Goal: Information Seeking & Learning: Compare options

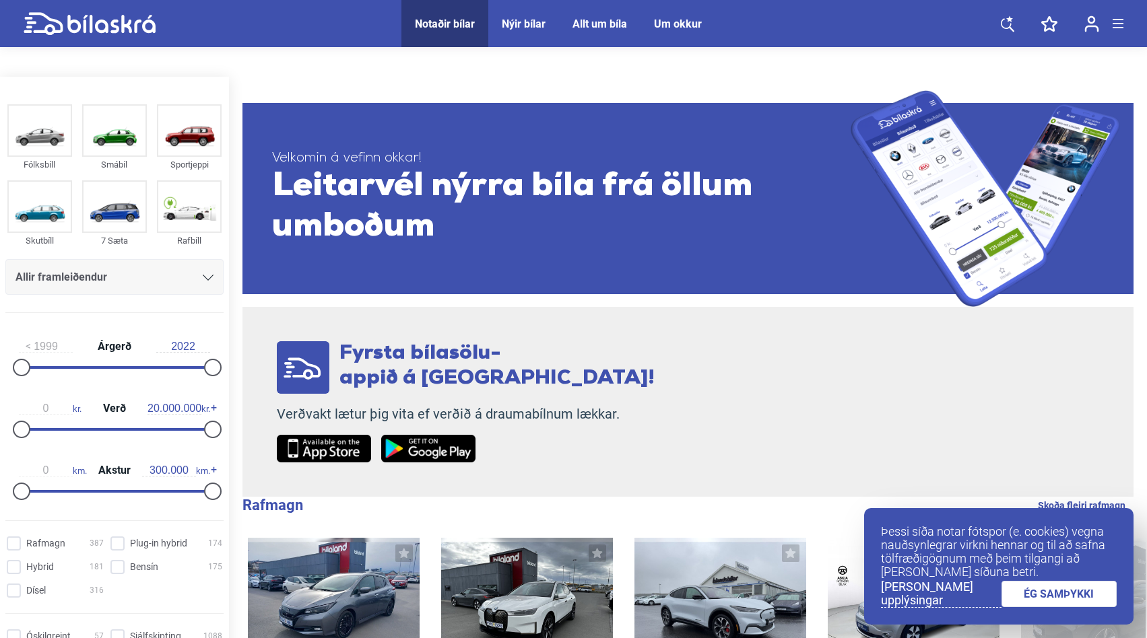
click at [109, 261] on div "Allir framleiðendur" at bounding box center [114, 277] width 218 height 36
click at [205, 268] on div "Allir framleiðendur" at bounding box center [114, 277] width 198 height 19
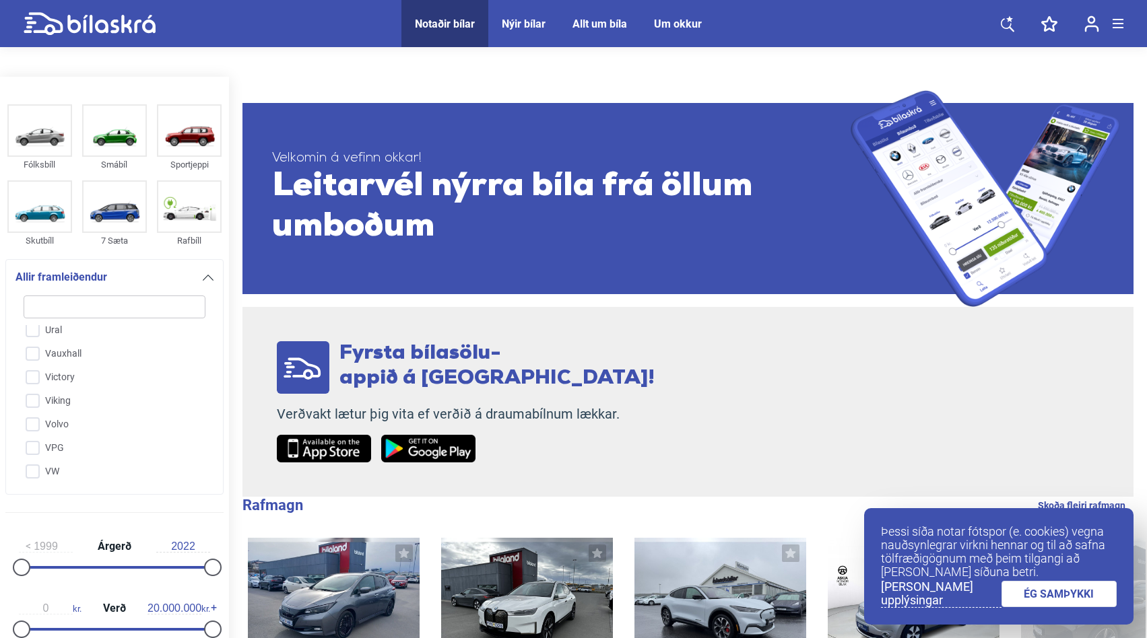
scroll to position [3360, 0]
click at [34, 459] on input "VW" at bounding box center [105, 471] width 183 height 24
checkbox input "true"
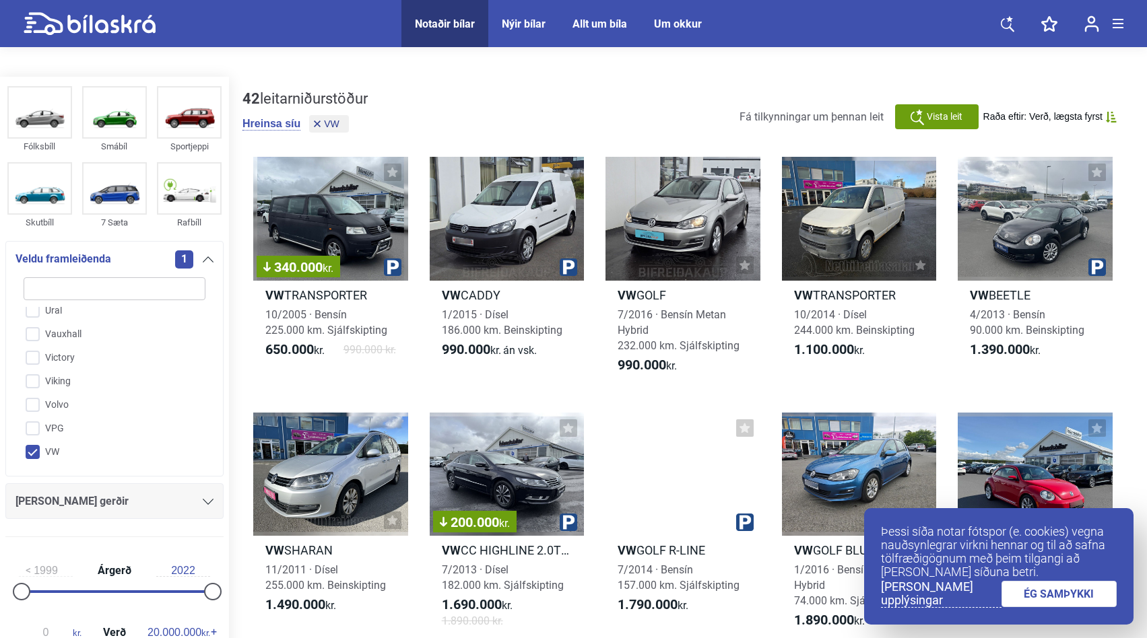
scroll to position [21, 0]
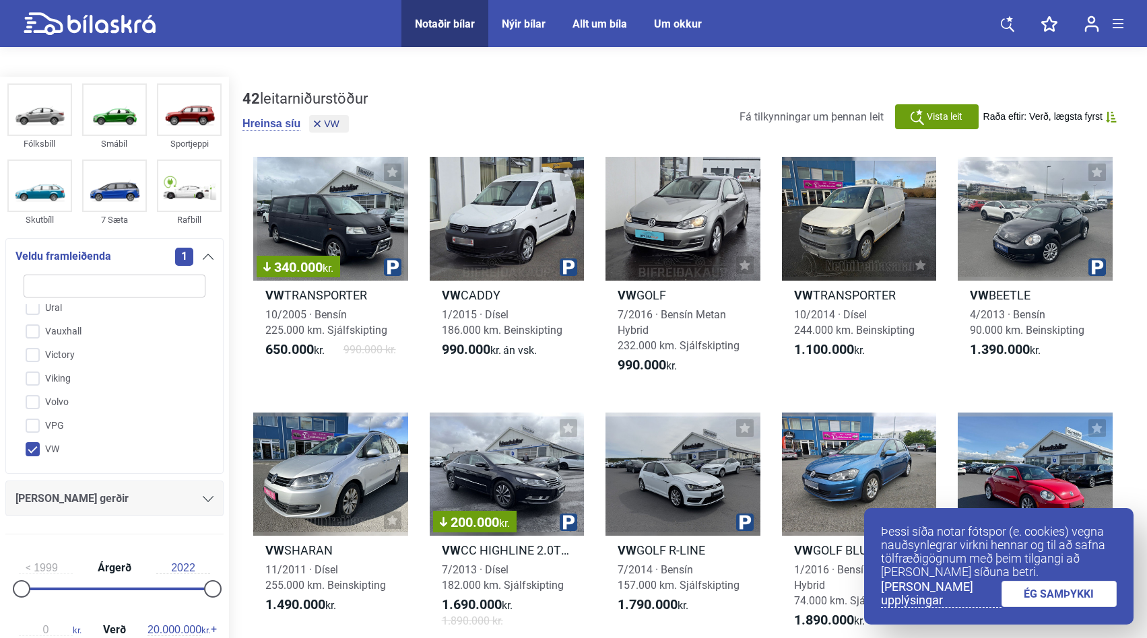
click at [212, 481] on div "[PERSON_NAME] gerðir" at bounding box center [114, 499] width 218 height 36
click at [203, 494] on div at bounding box center [208, 499] width 11 height 11
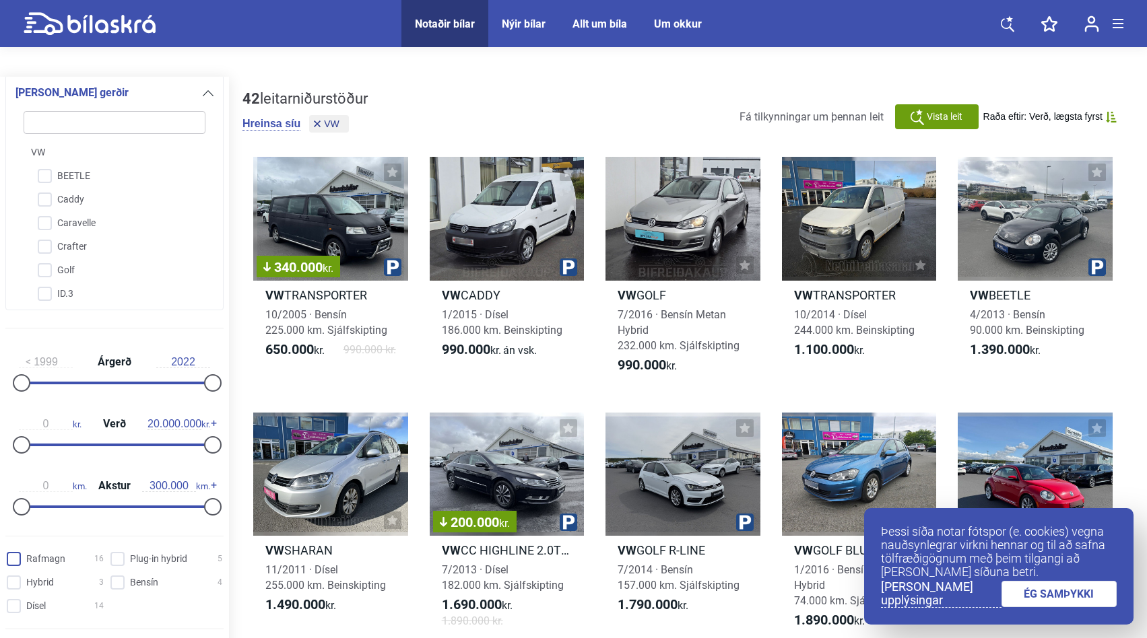
scroll to position [417, 0]
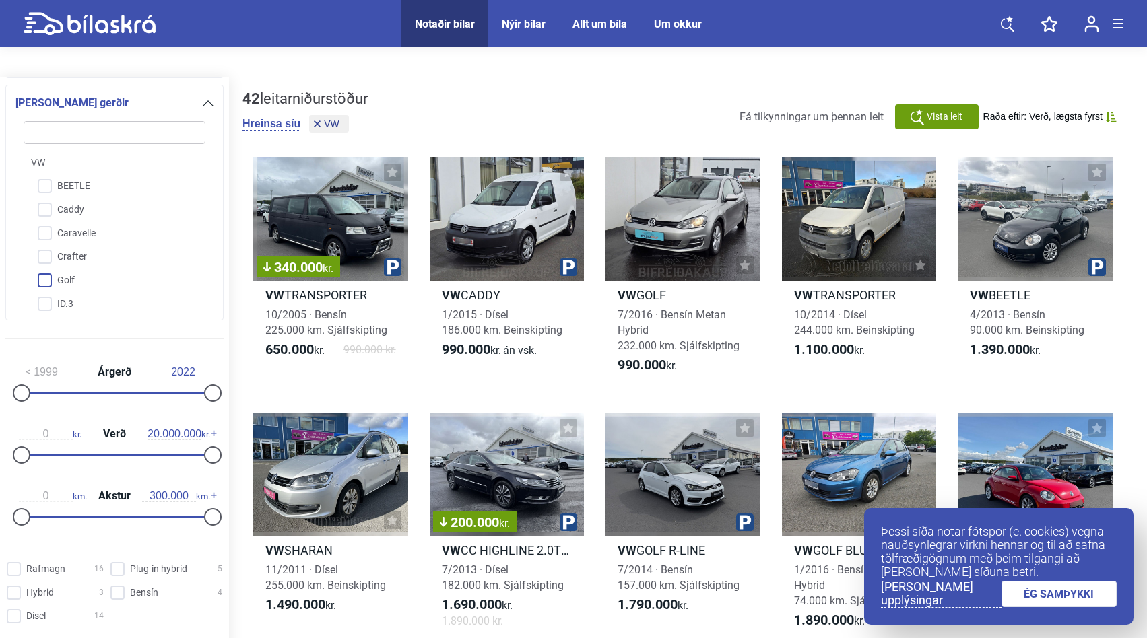
click at [53, 269] on input "Golf" at bounding box center [105, 281] width 183 height 24
checkbox input "true"
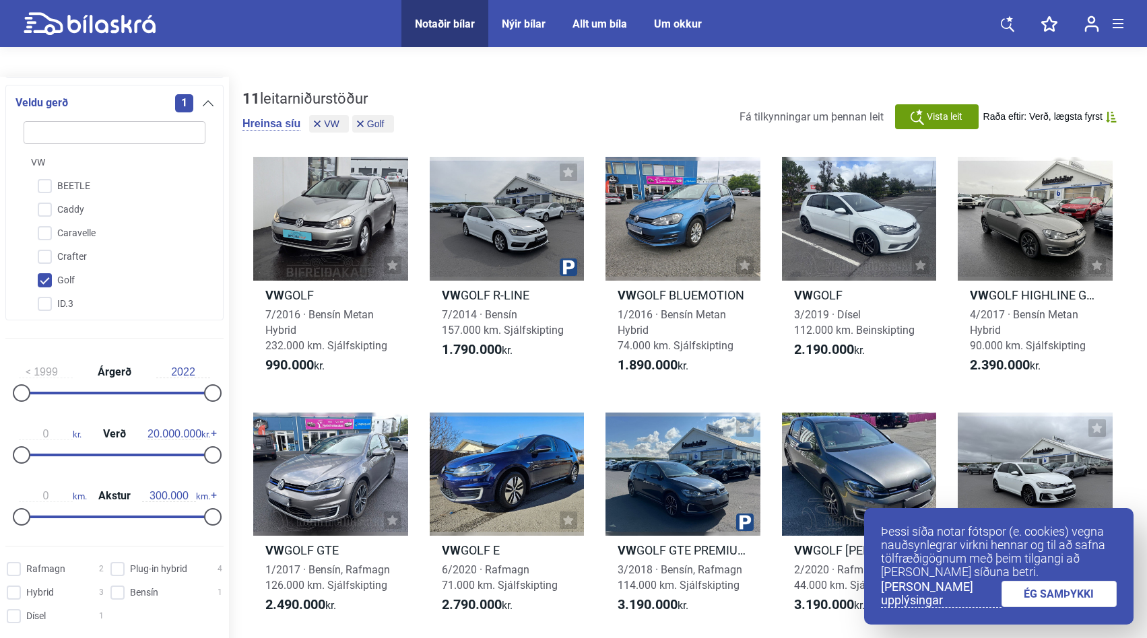
click at [203, 100] on icon at bounding box center [208, 103] width 11 height 6
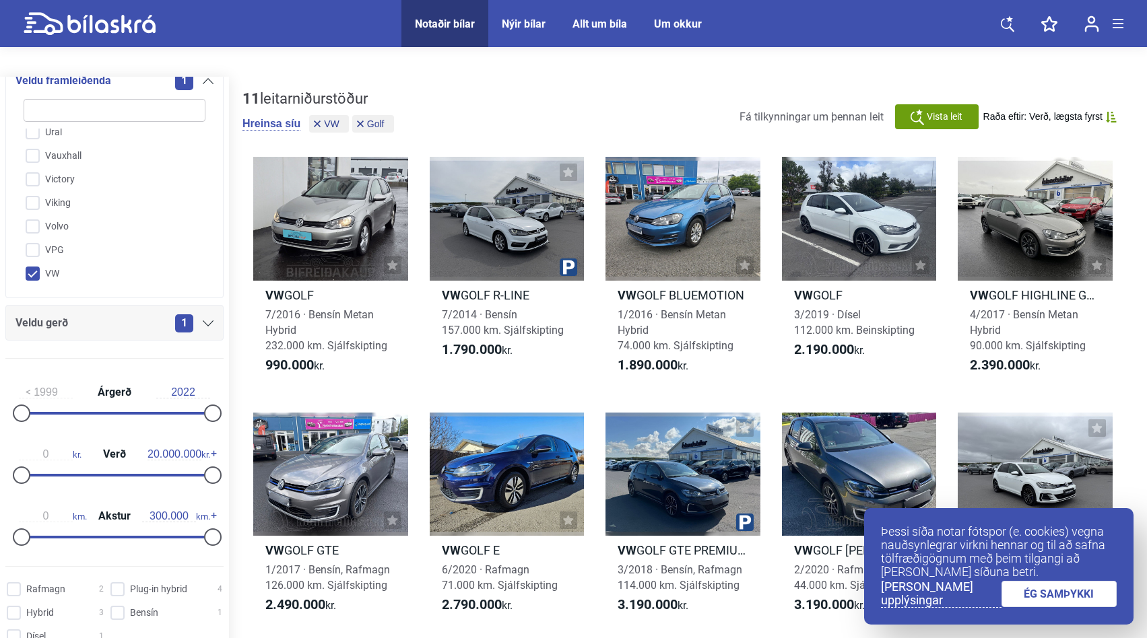
scroll to position [195, 0]
click at [204, 79] on icon at bounding box center [208, 82] width 11 height 6
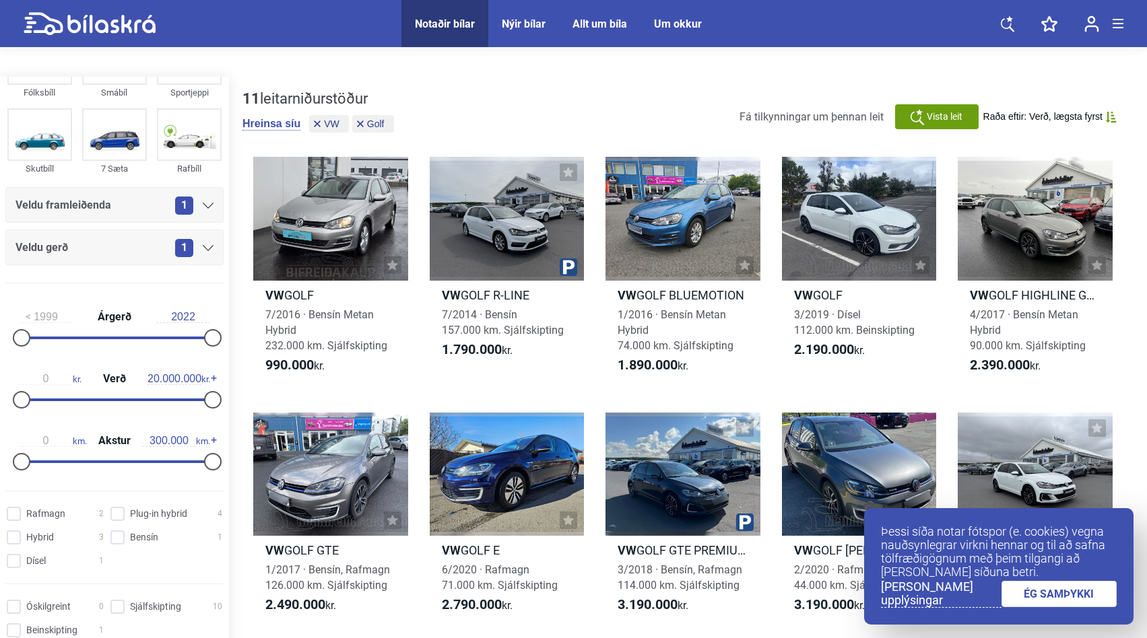
scroll to position [69, 0]
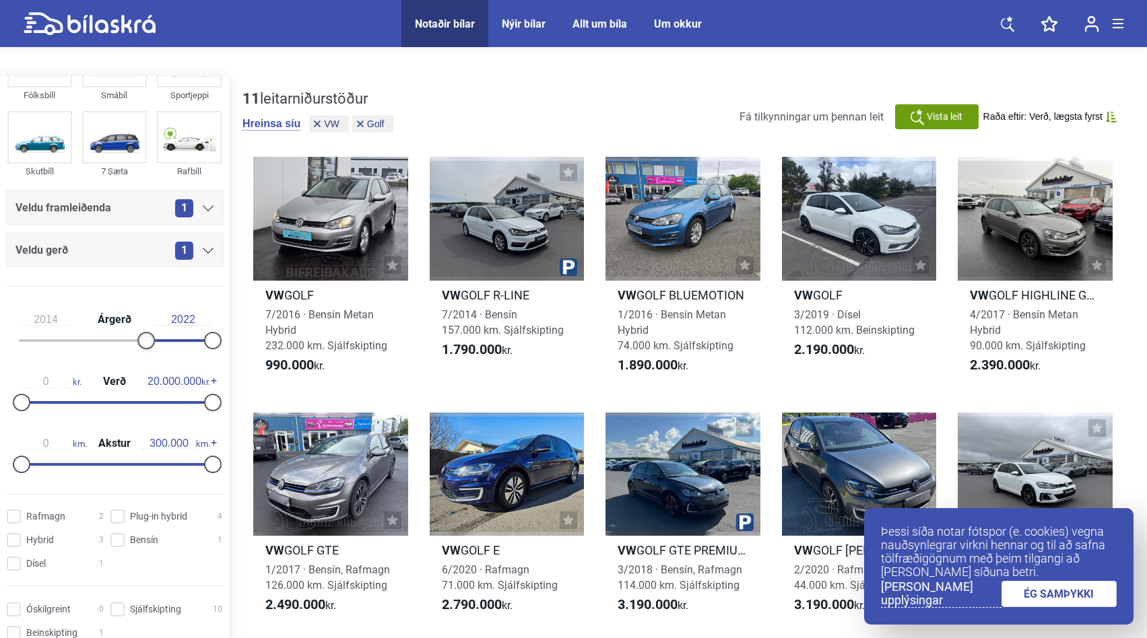
type input "2015"
drag, startPoint x: 21, startPoint y: 317, endPoint x: 154, endPoint y: 318, distance: 133.3
click at [154, 332] on div at bounding box center [155, 341] width 18 height 18
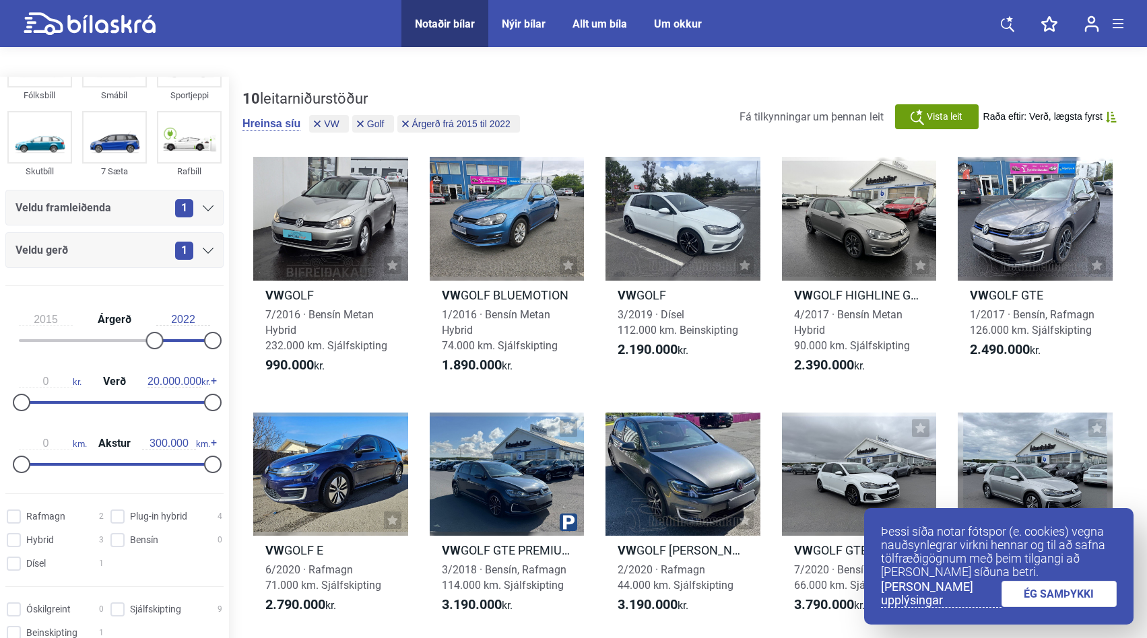
click at [1069, 595] on link "ÉG SAMÞYKKI" at bounding box center [1059, 594] width 116 height 26
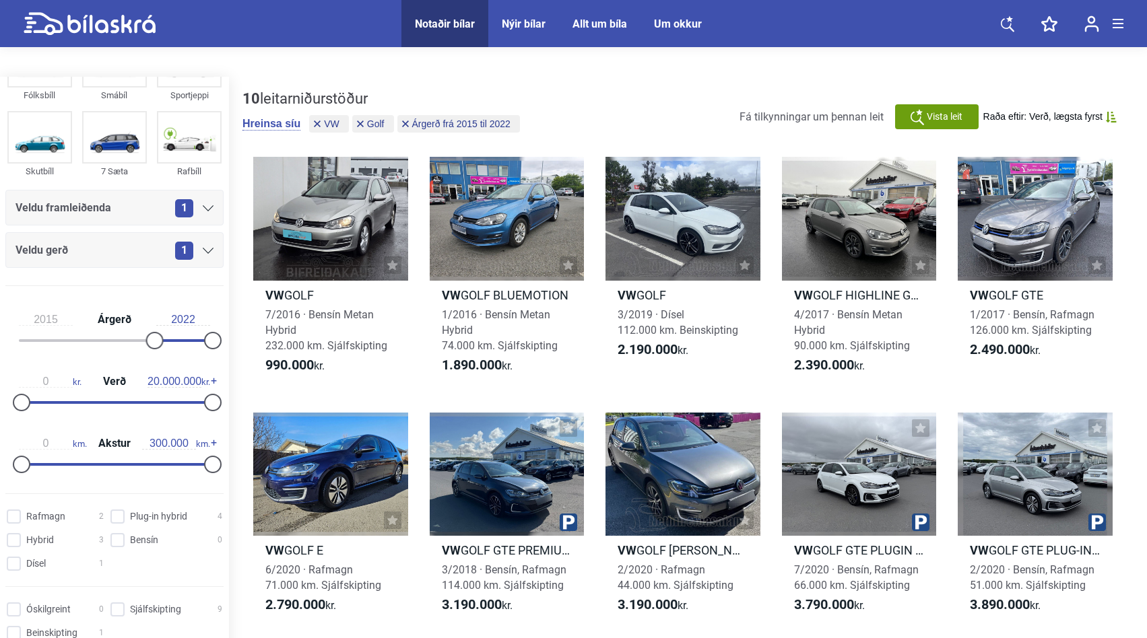
scroll to position [74, 0]
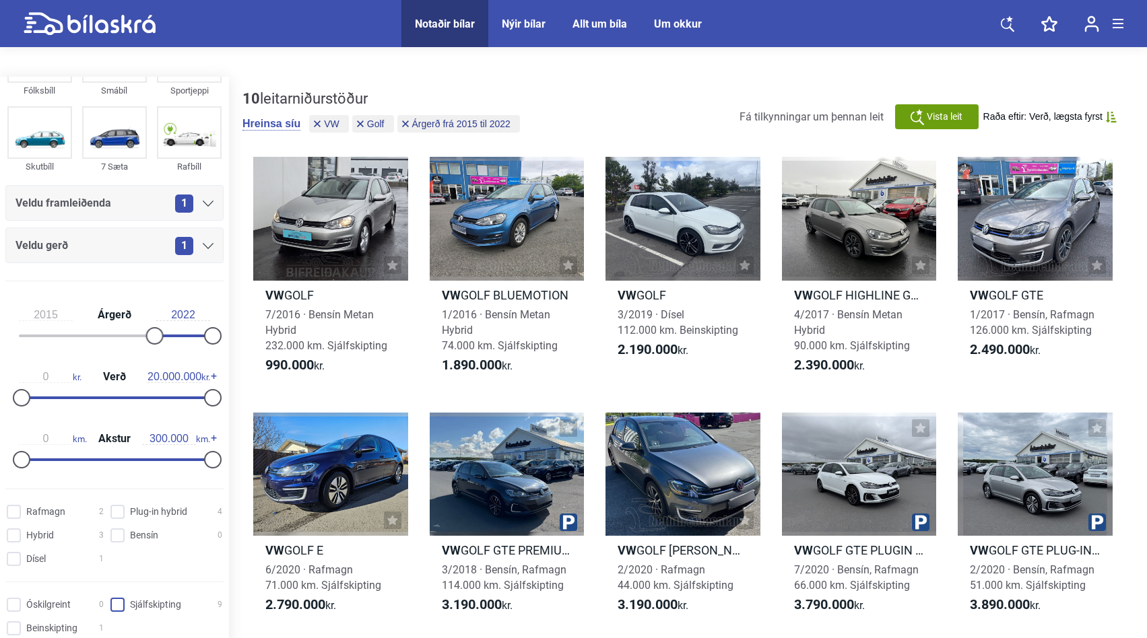
click at [118, 599] on input "Sjálfskipting 9" at bounding box center [168, 606] width 112 height 14
checkbox input "true"
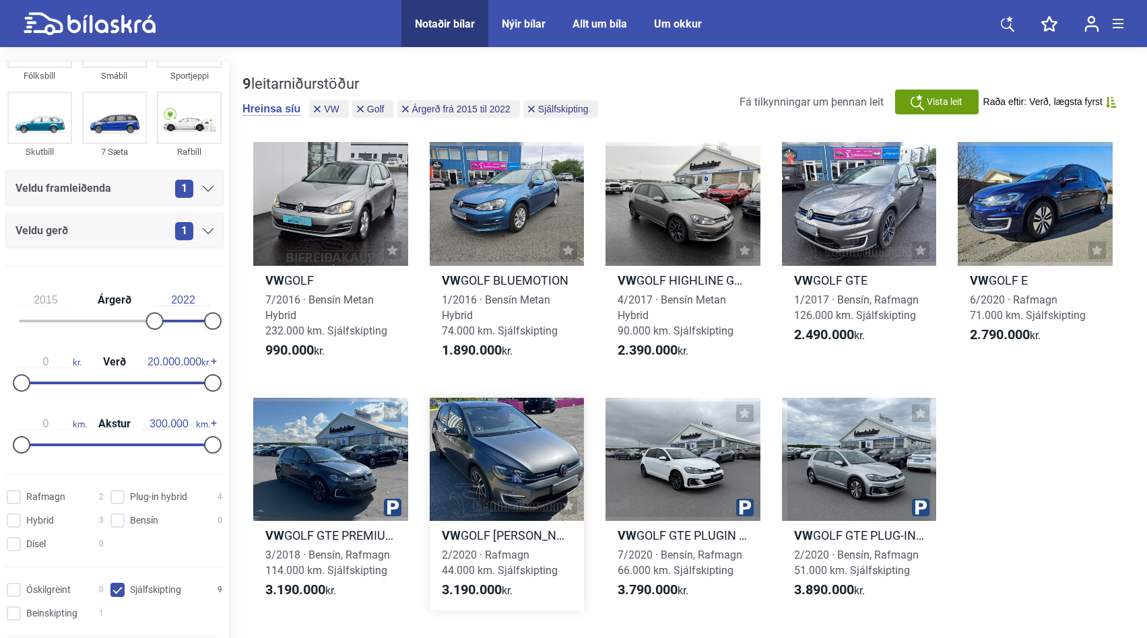
scroll to position [3, 0]
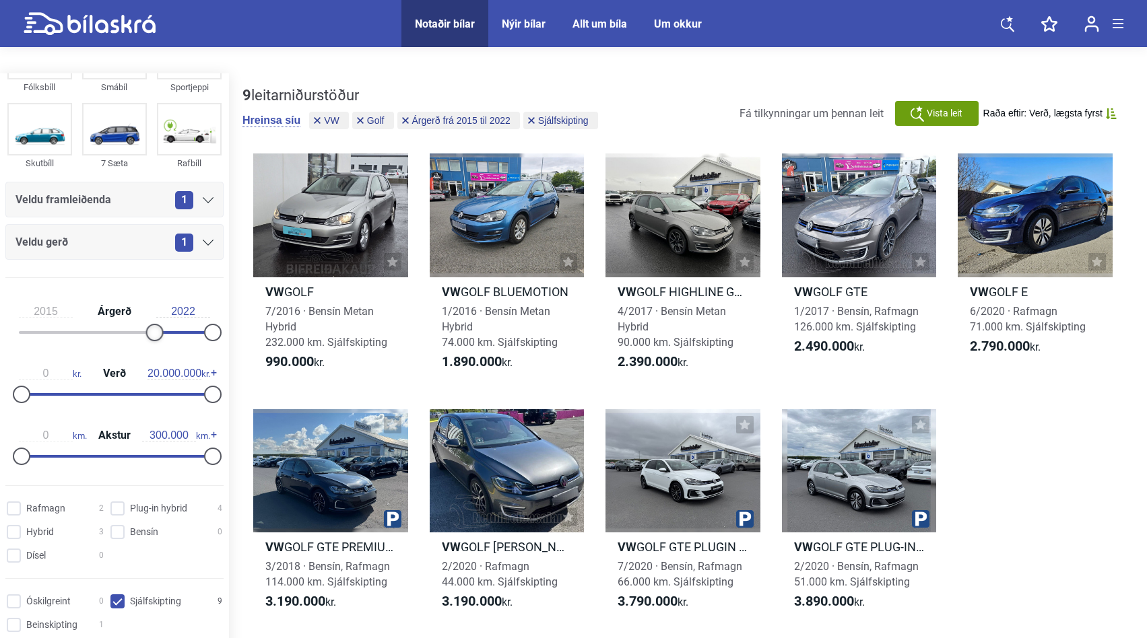
type input "2014"
click at [141, 324] on div at bounding box center [146, 333] width 18 height 18
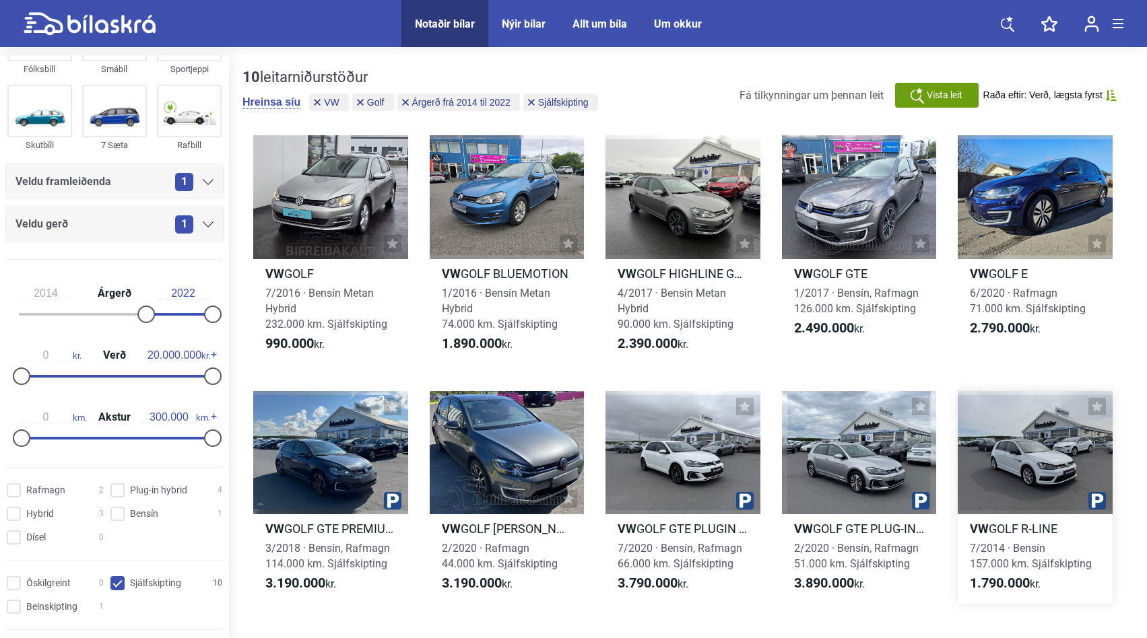
scroll to position [22, 0]
click at [1011, 416] on div at bounding box center [1035, 453] width 155 height 124
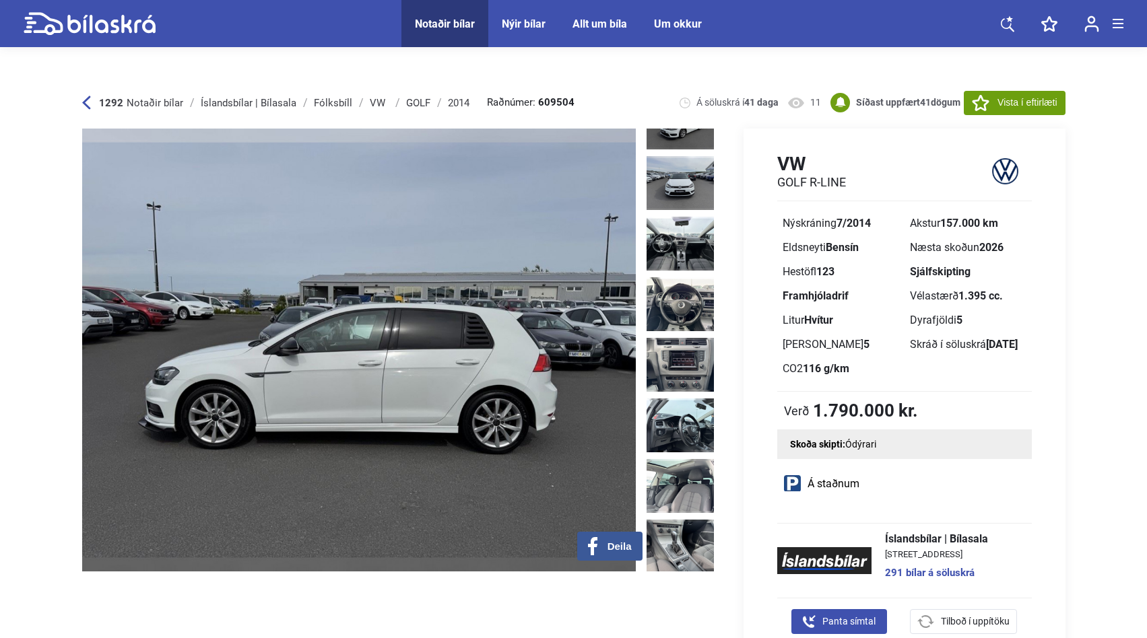
scroll to position [405, 0]
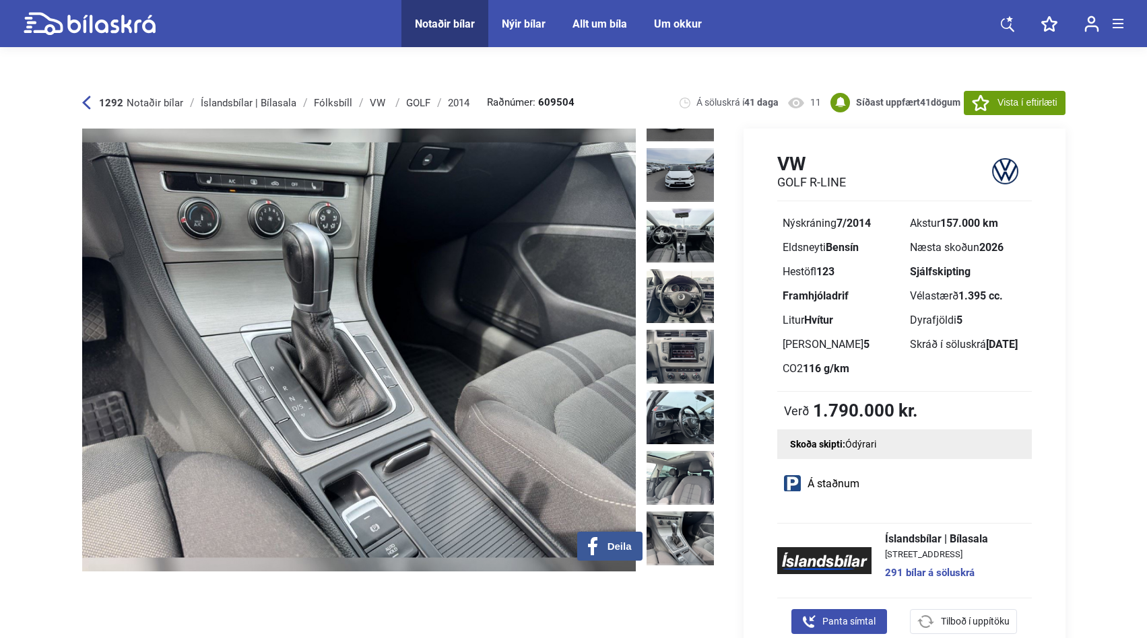
click at [657, 512] on img at bounding box center [680, 539] width 67 height 54
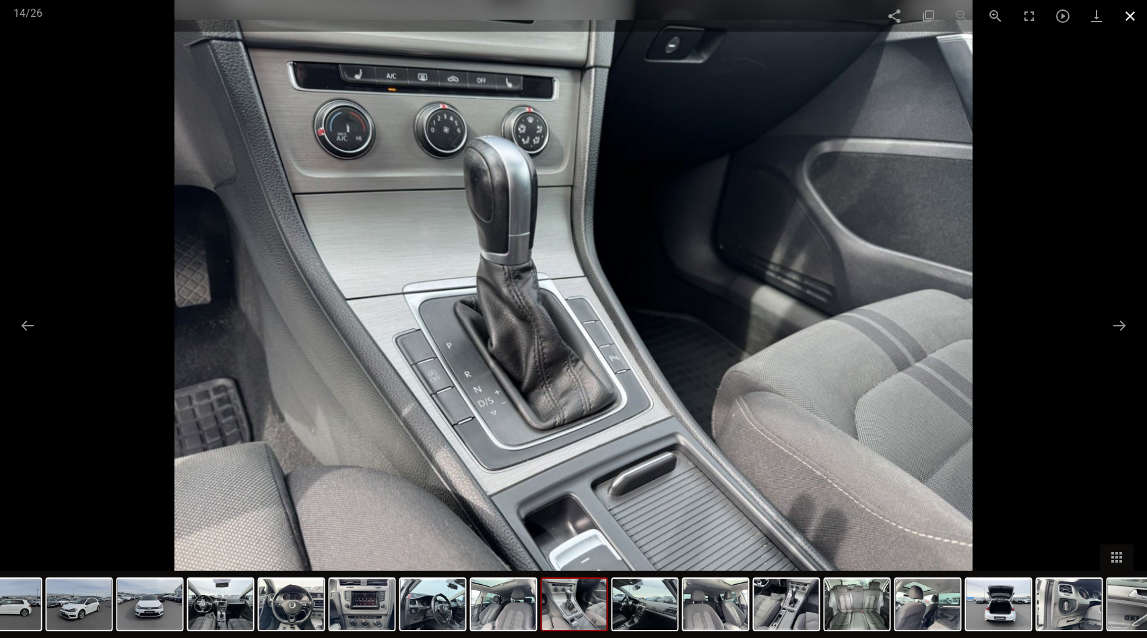
click at [1129, 16] on span at bounding box center [1130, 16] width 34 height 32
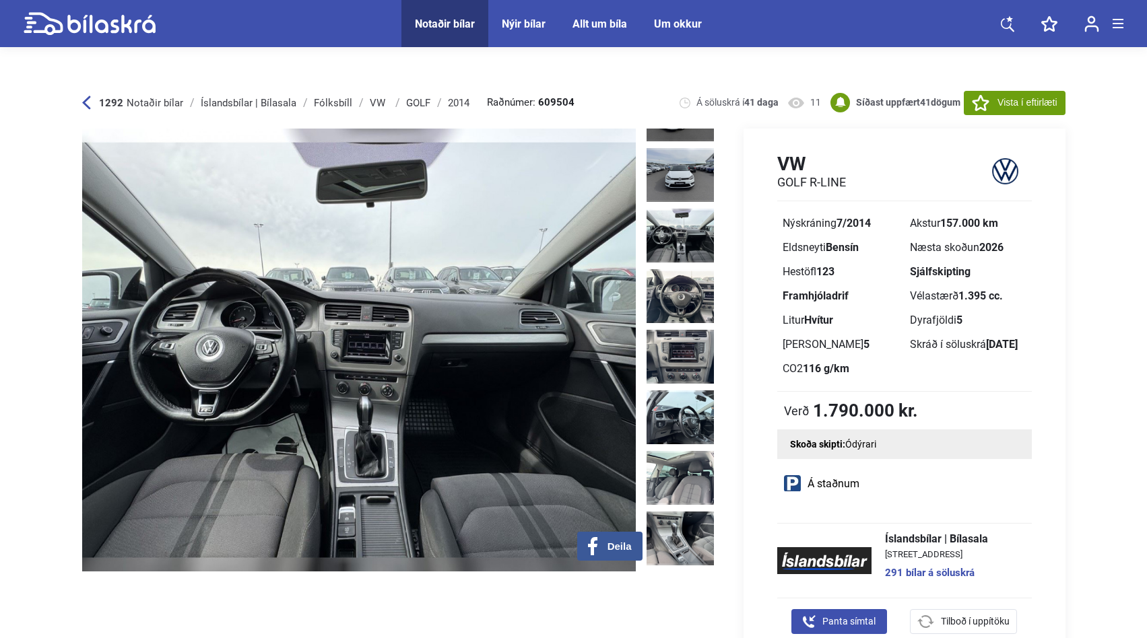
click at [315, 312] on img at bounding box center [359, 350] width 554 height 443
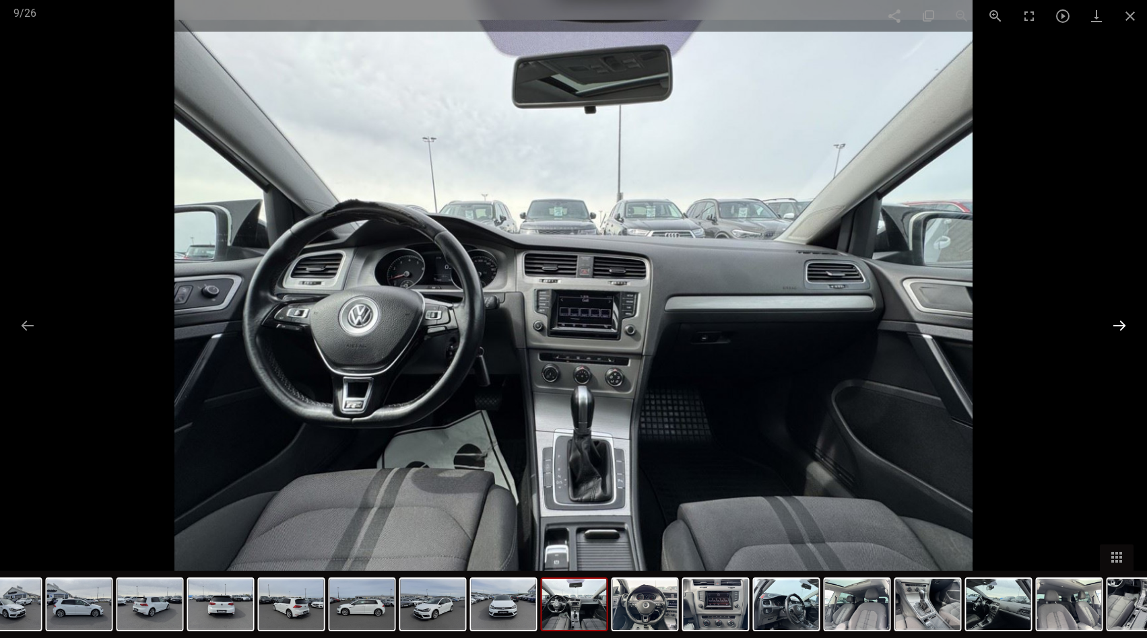
click at [1127, 325] on button at bounding box center [1119, 325] width 28 height 26
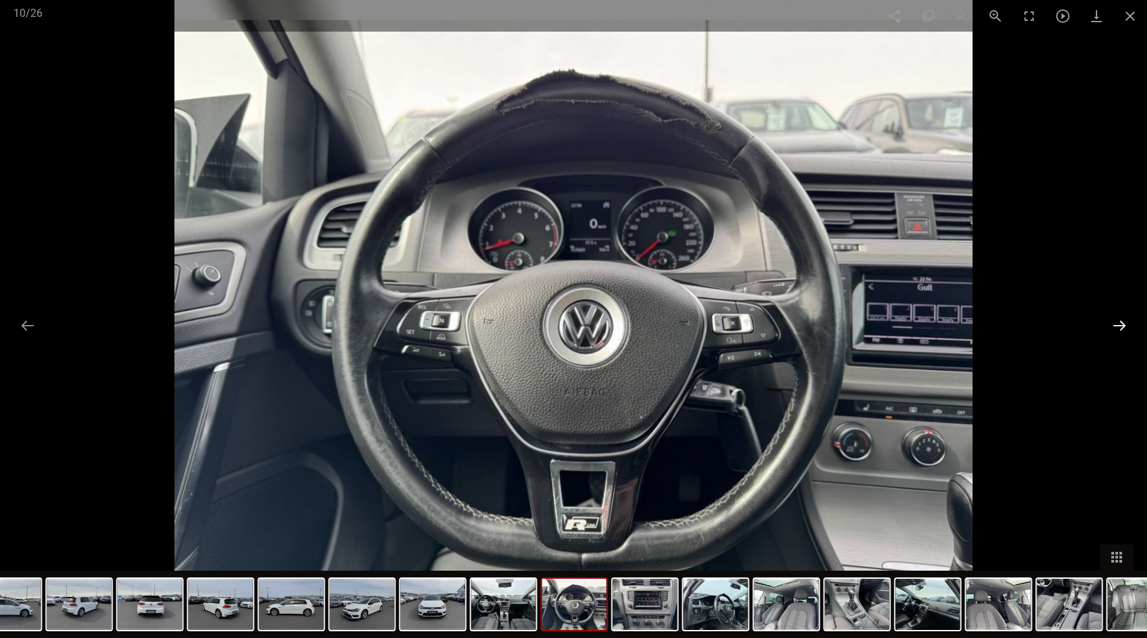
click at [1127, 325] on button at bounding box center [1119, 325] width 28 height 26
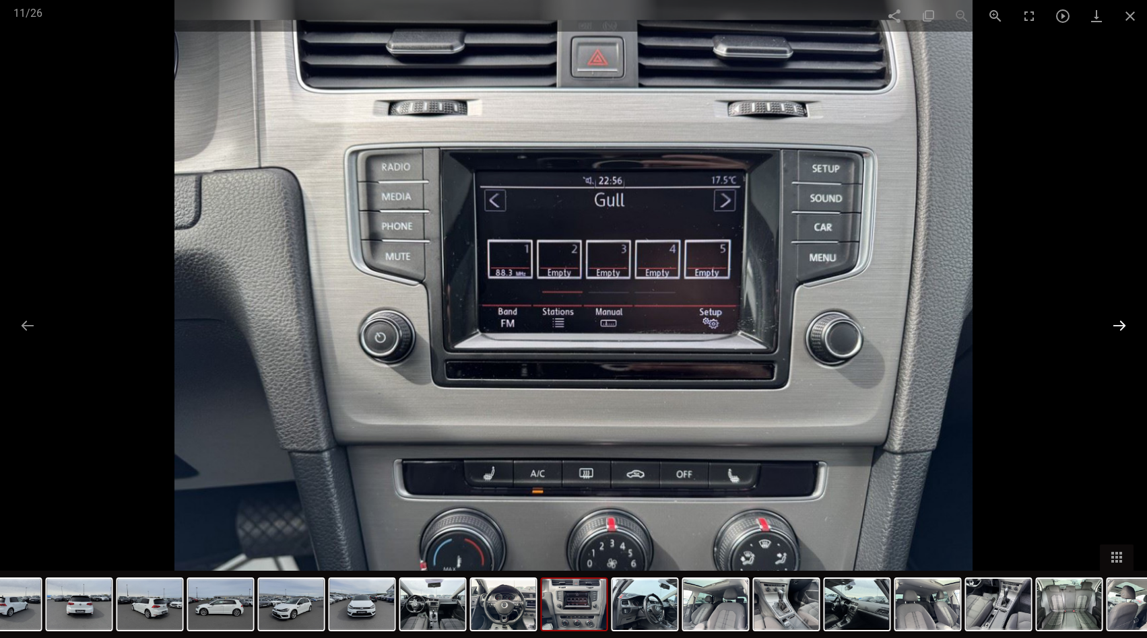
click at [1127, 325] on button at bounding box center [1119, 325] width 28 height 26
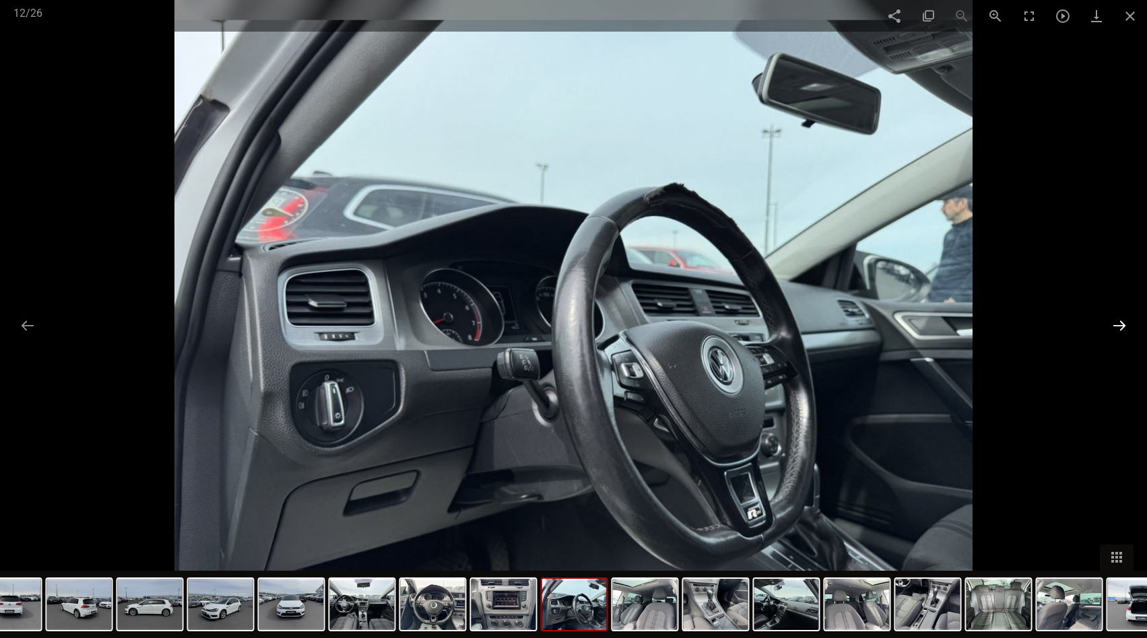
click at [1119, 321] on button at bounding box center [1119, 325] width 28 height 26
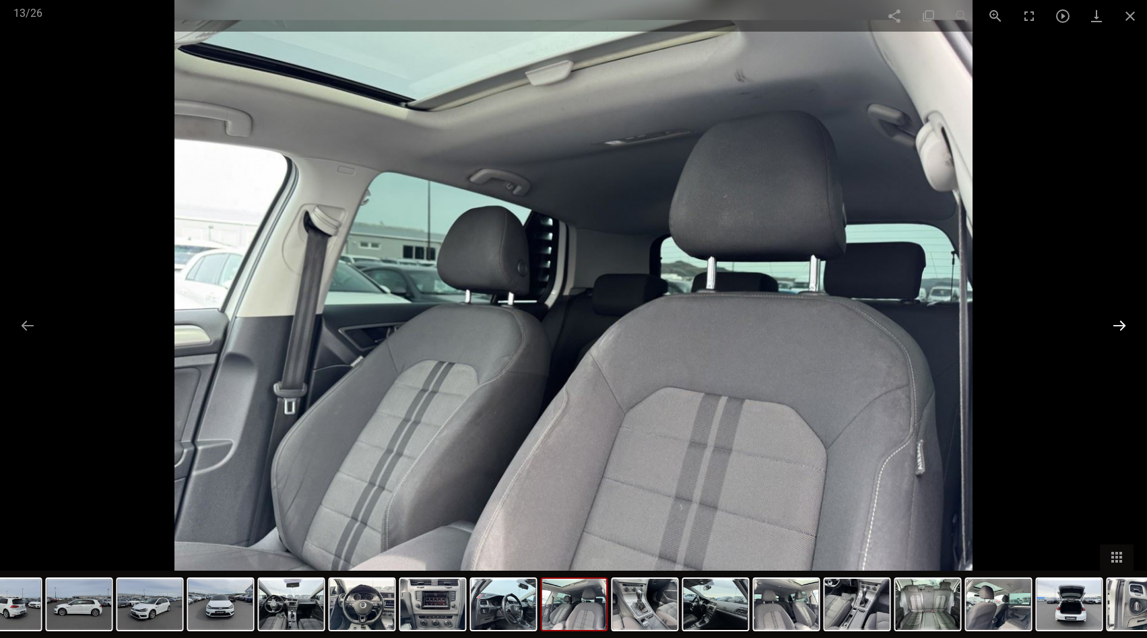
click at [1119, 321] on button at bounding box center [1119, 325] width 28 height 26
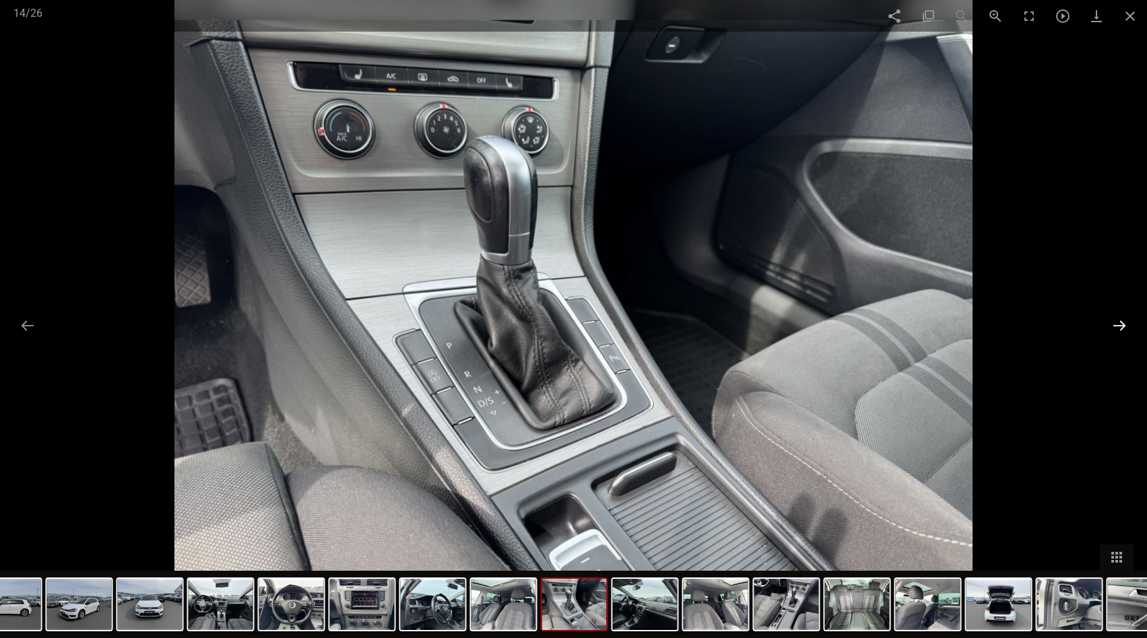
click at [1119, 321] on button at bounding box center [1119, 325] width 28 height 26
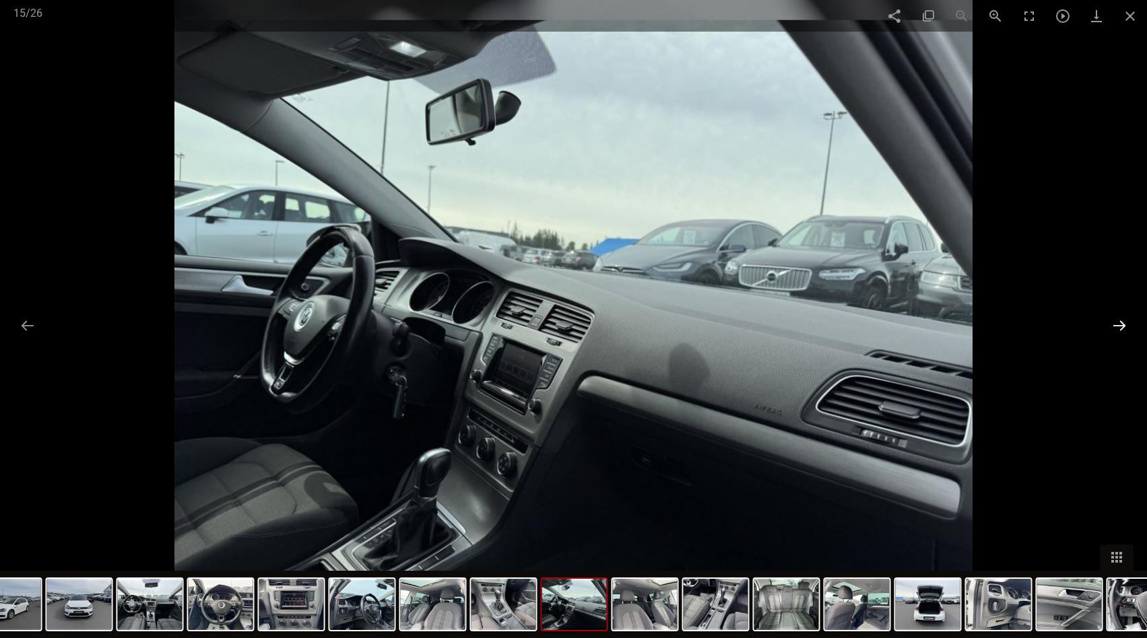
click at [1119, 321] on button at bounding box center [1119, 325] width 28 height 26
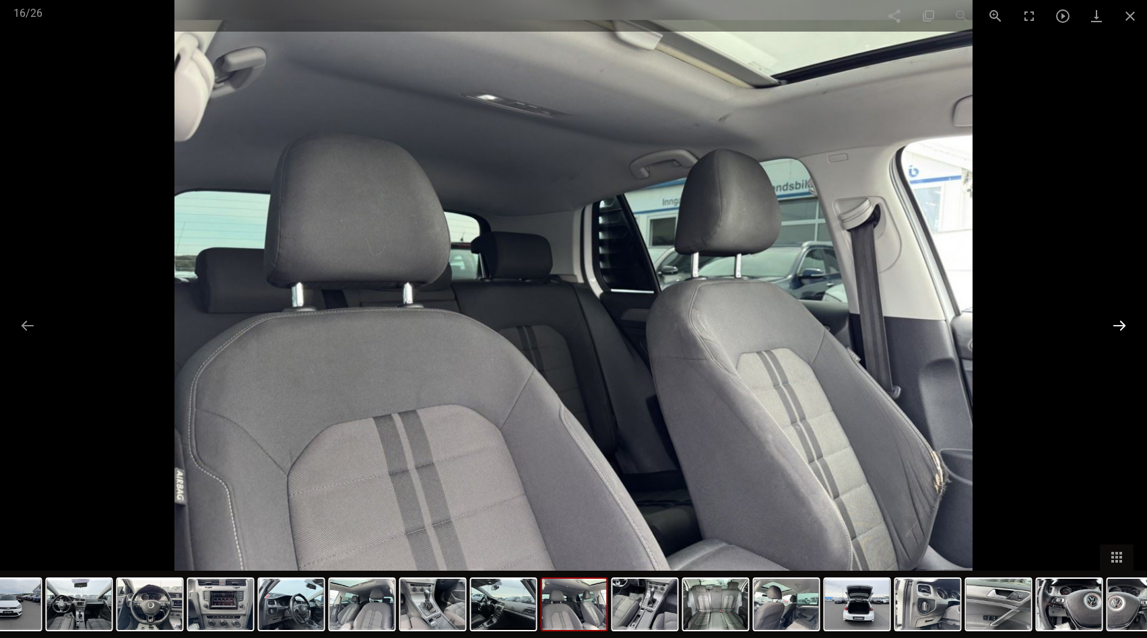
click at [1119, 321] on button at bounding box center [1119, 325] width 28 height 26
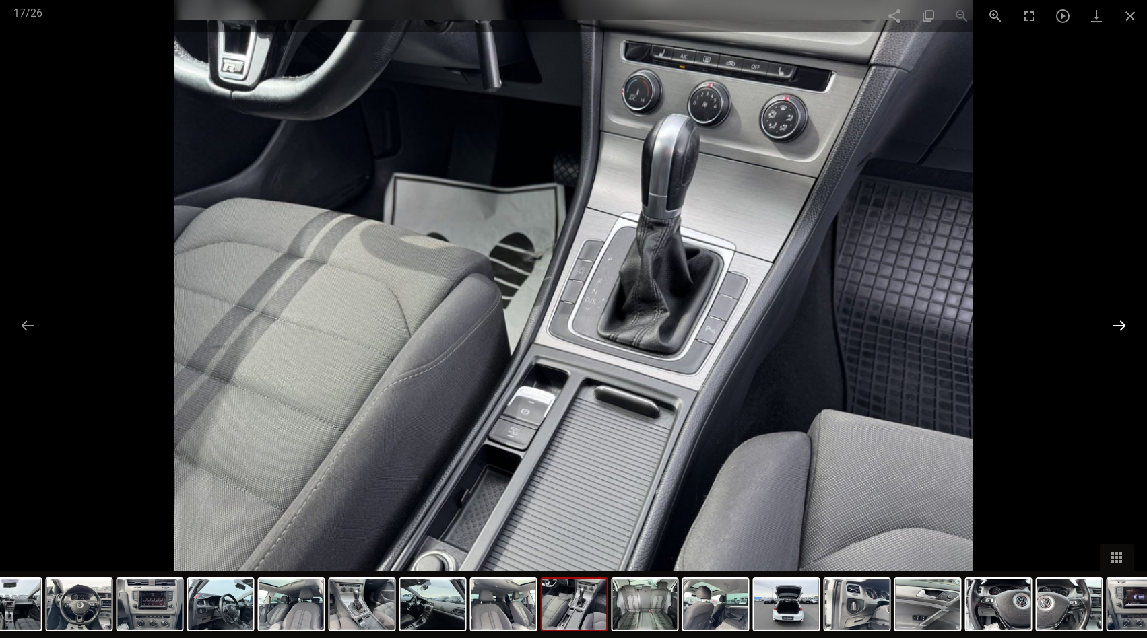
click at [1119, 321] on button at bounding box center [1119, 325] width 28 height 26
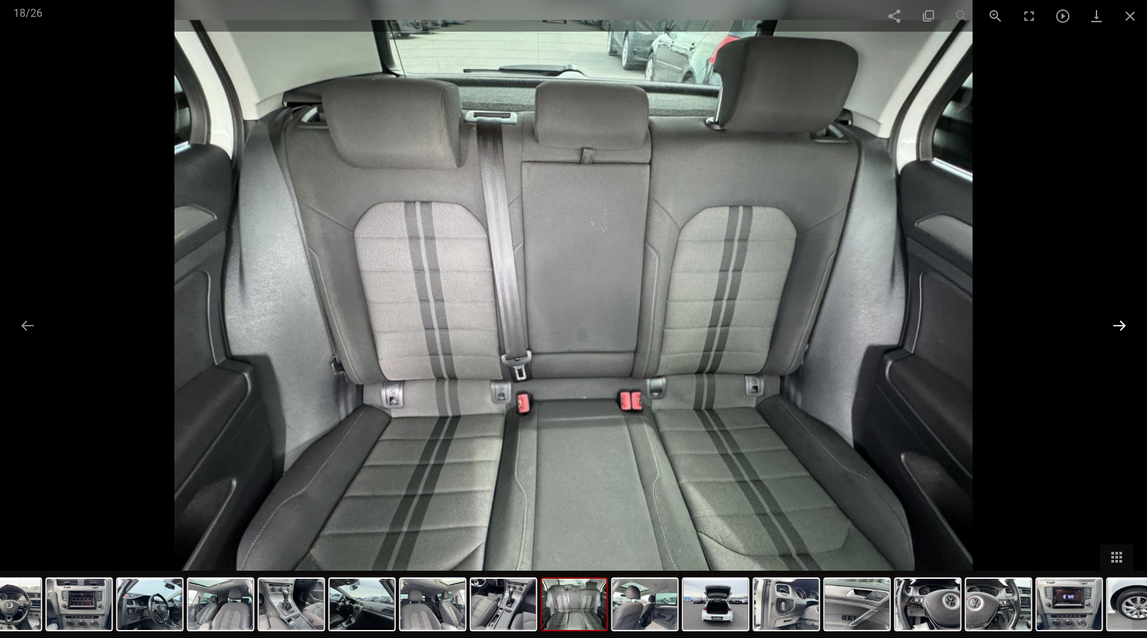
click at [1119, 321] on button at bounding box center [1119, 325] width 28 height 26
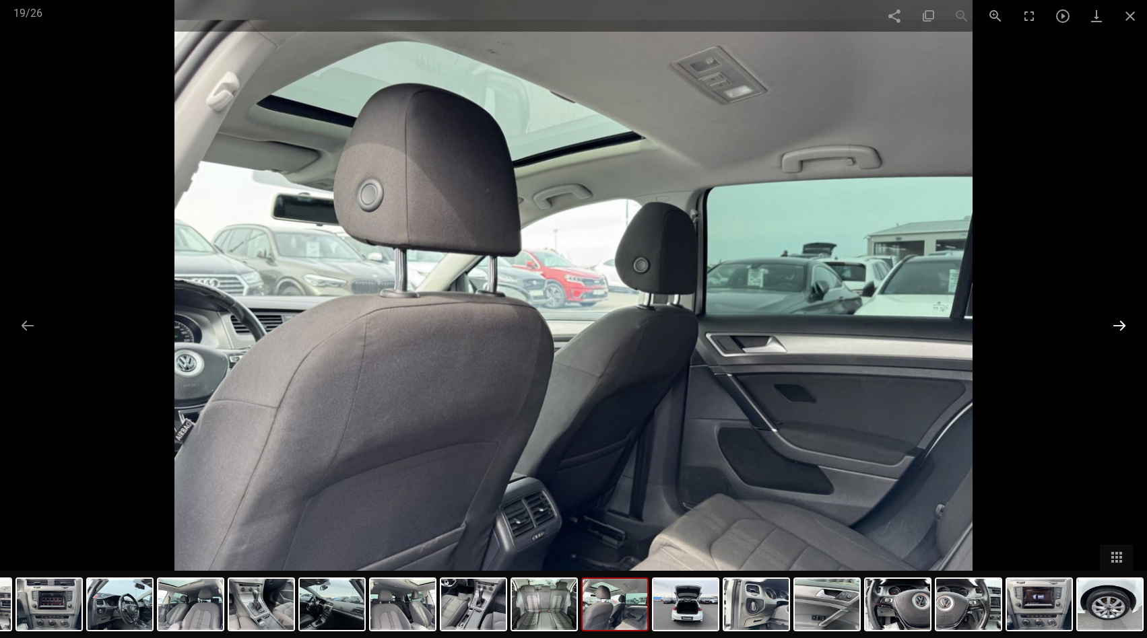
click at [1119, 321] on button at bounding box center [1119, 325] width 28 height 26
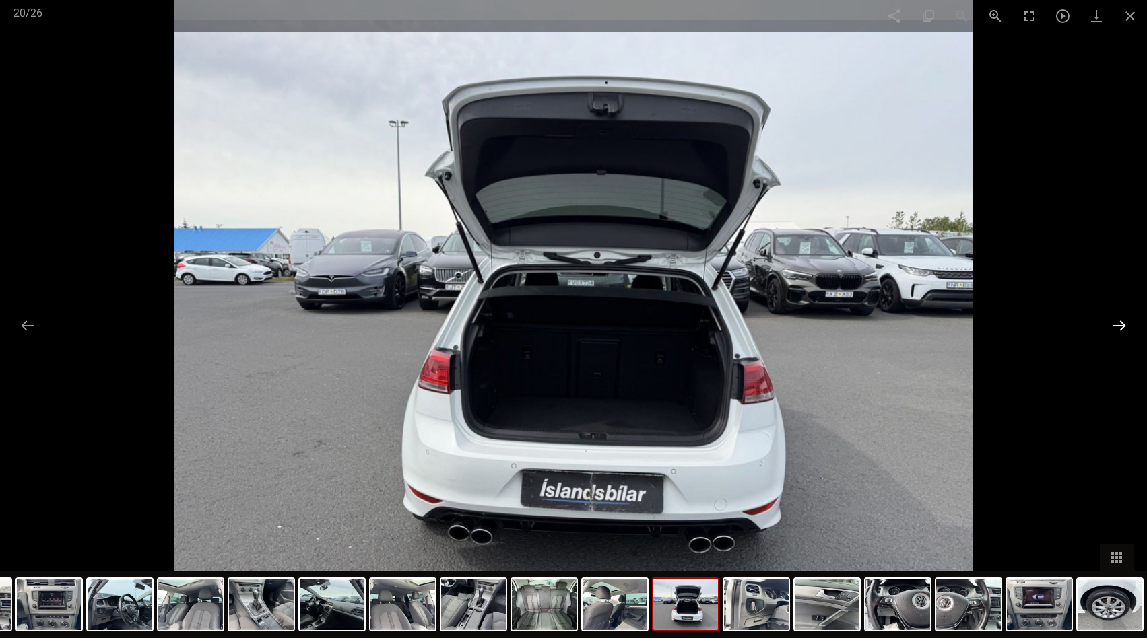
click at [1119, 321] on button at bounding box center [1119, 325] width 28 height 26
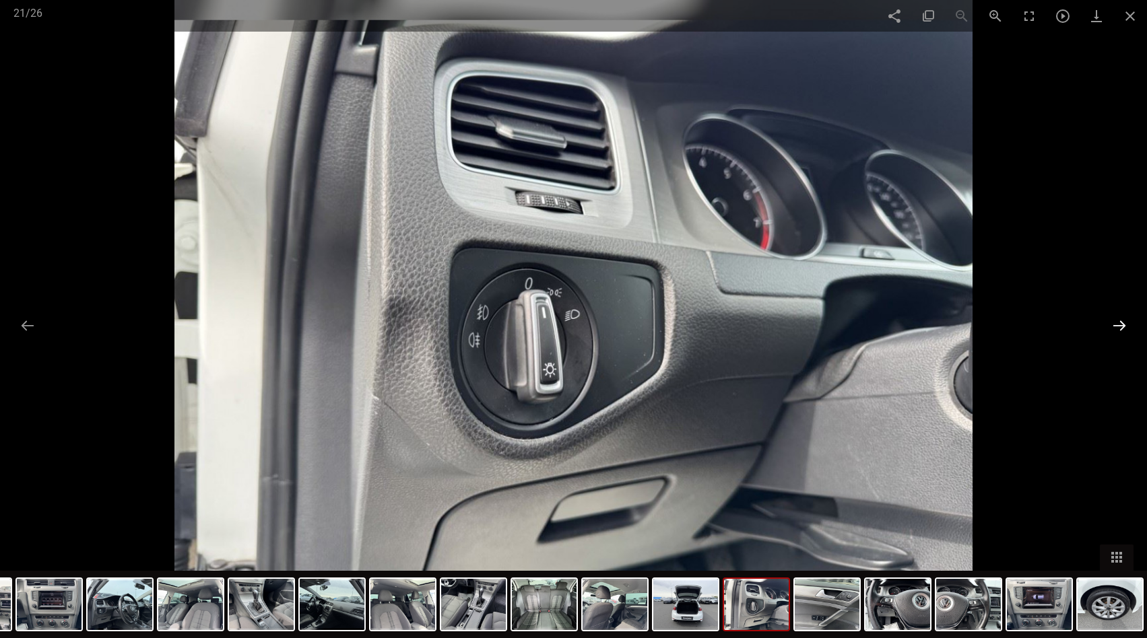
click at [1119, 321] on button at bounding box center [1119, 325] width 28 height 26
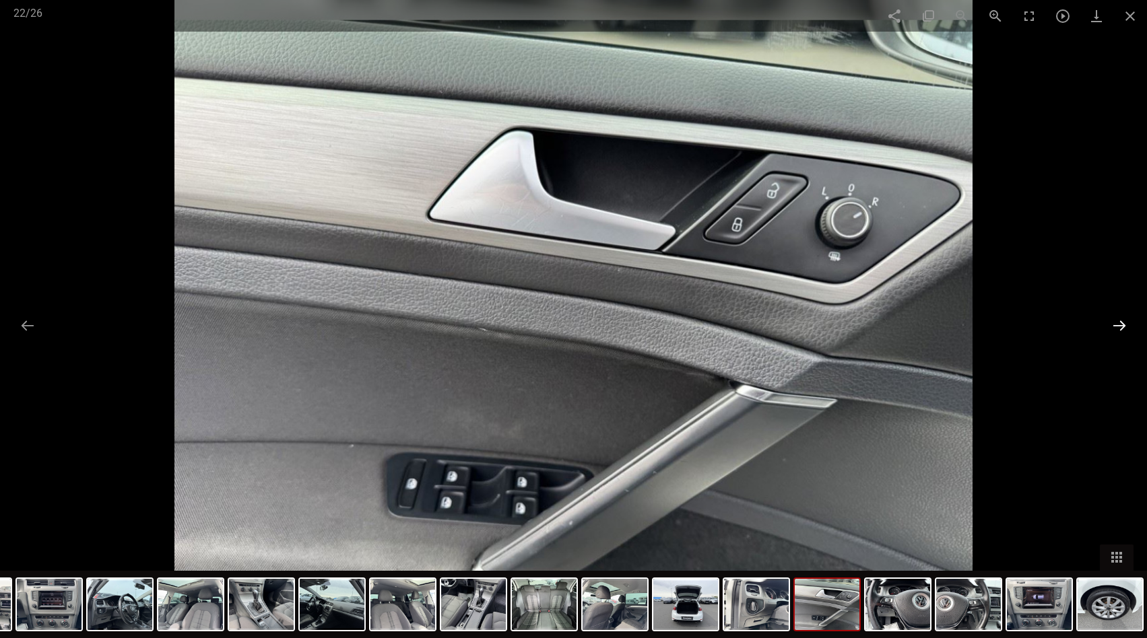
click at [1119, 321] on button at bounding box center [1119, 325] width 28 height 26
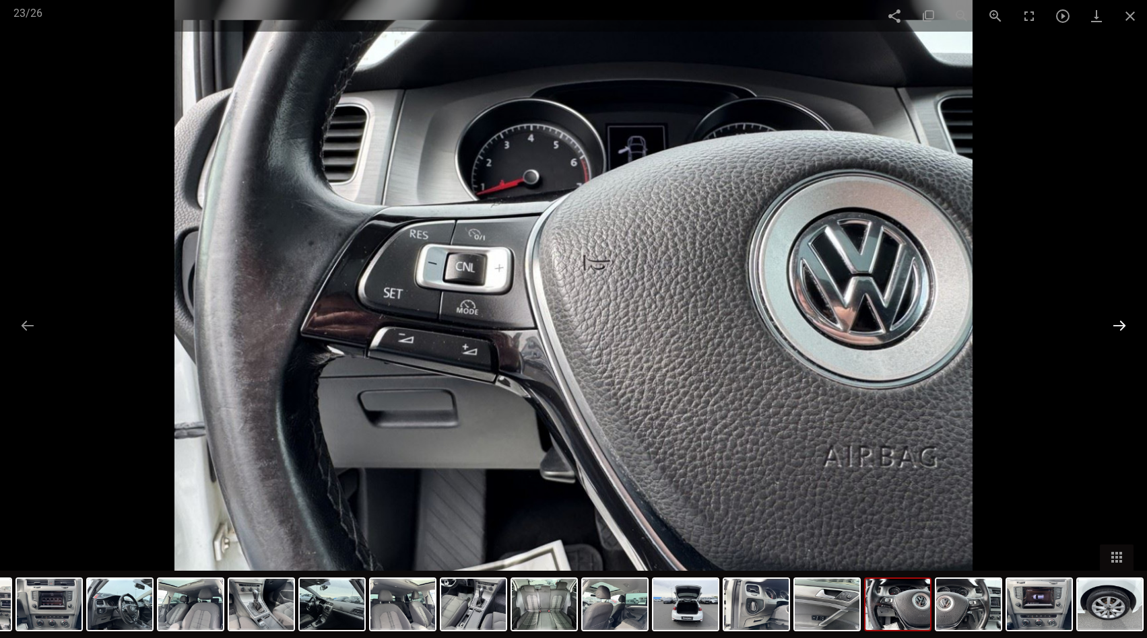
click at [1119, 321] on button at bounding box center [1119, 325] width 28 height 26
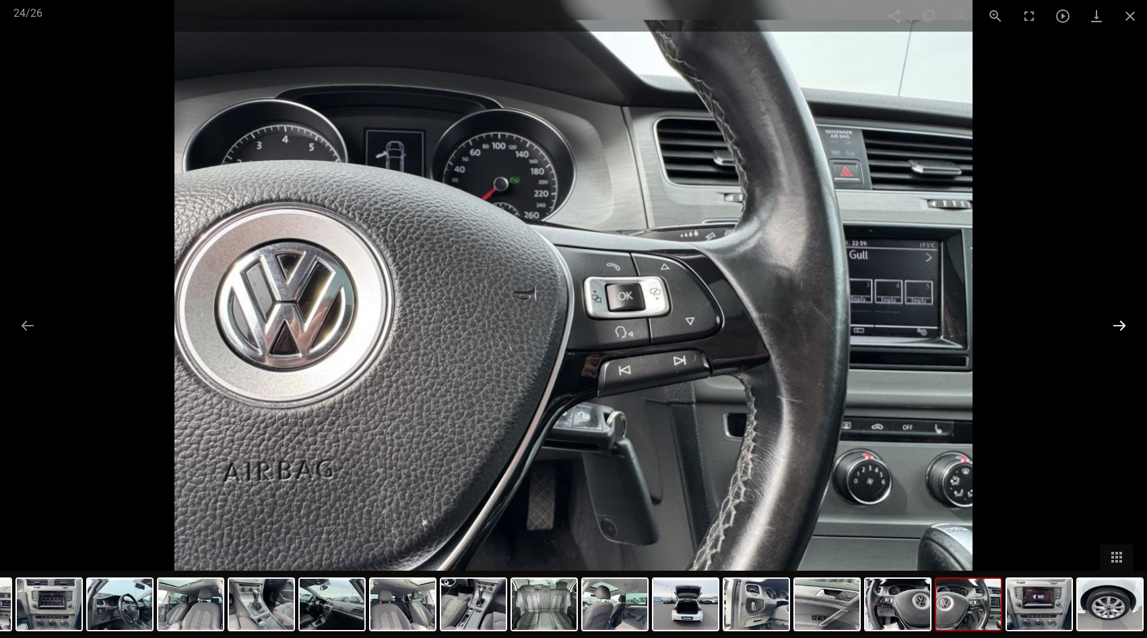
click at [1119, 321] on button at bounding box center [1119, 325] width 28 height 26
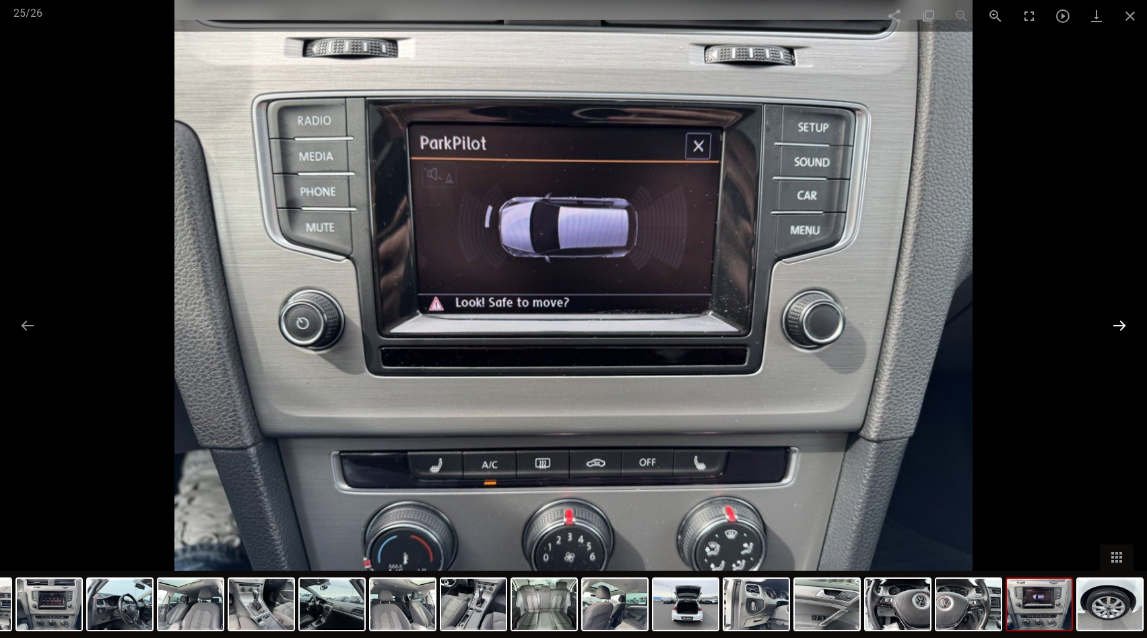
click at [1119, 321] on button at bounding box center [1119, 325] width 28 height 26
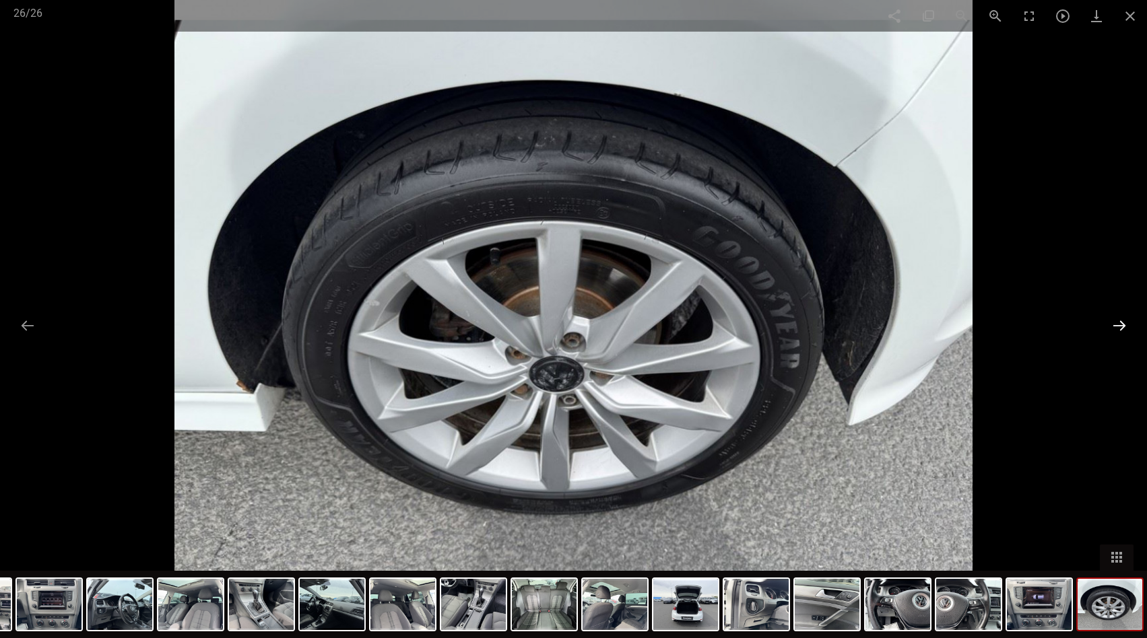
click at [1119, 321] on button at bounding box center [1119, 325] width 28 height 26
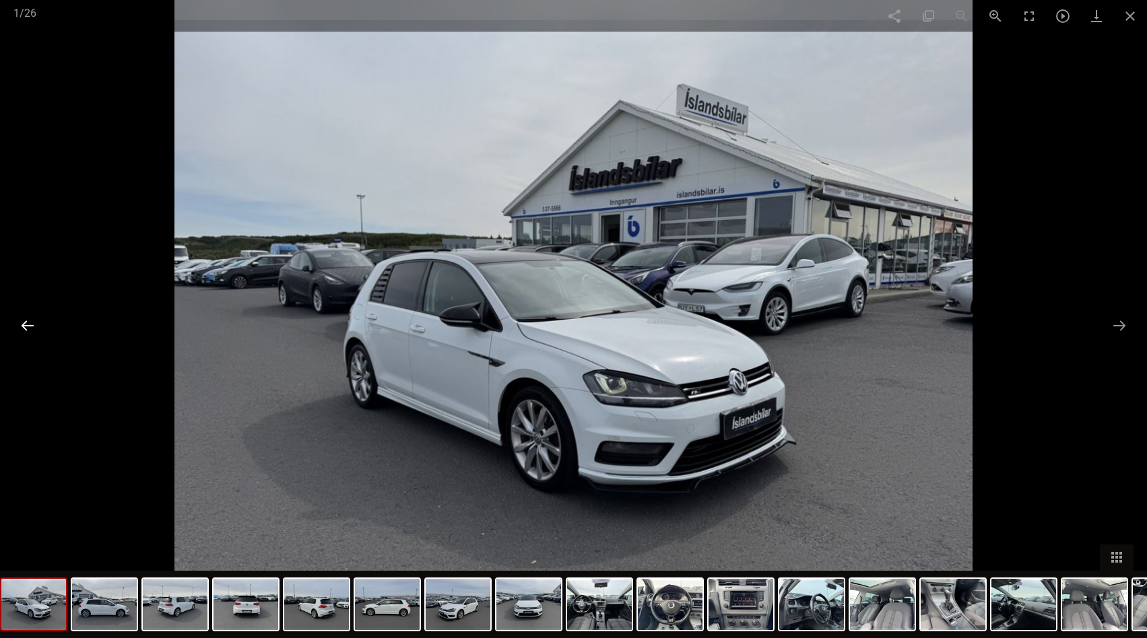
click at [28, 323] on button at bounding box center [27, 325] width 28 height 26
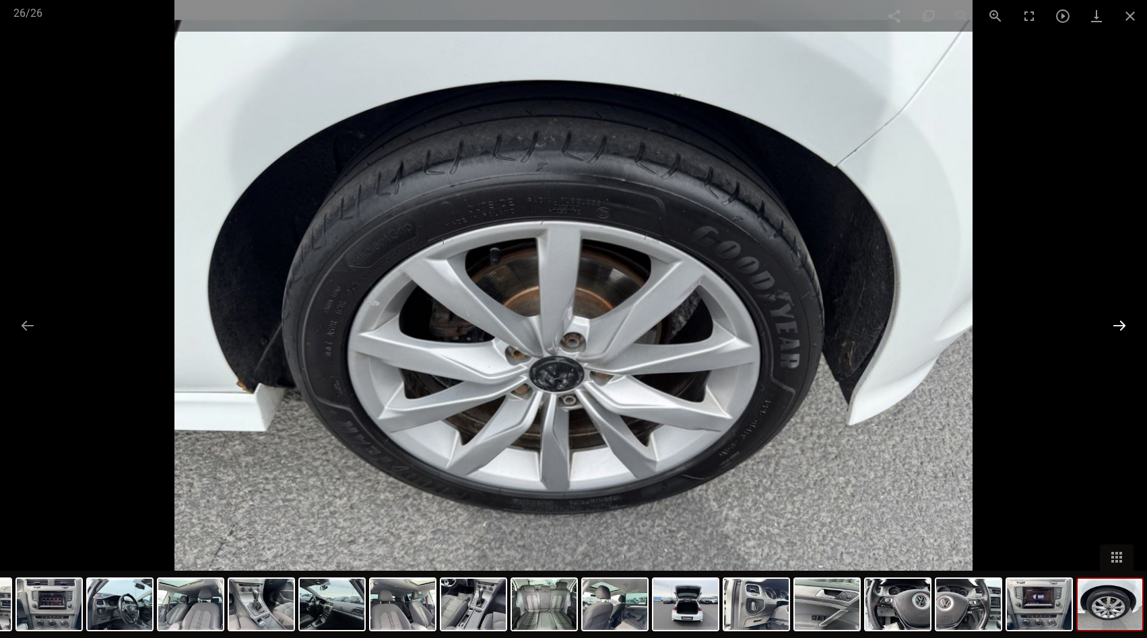
click at [1123, 321] on button at bounding box center [1119, 325] width 28 height 26
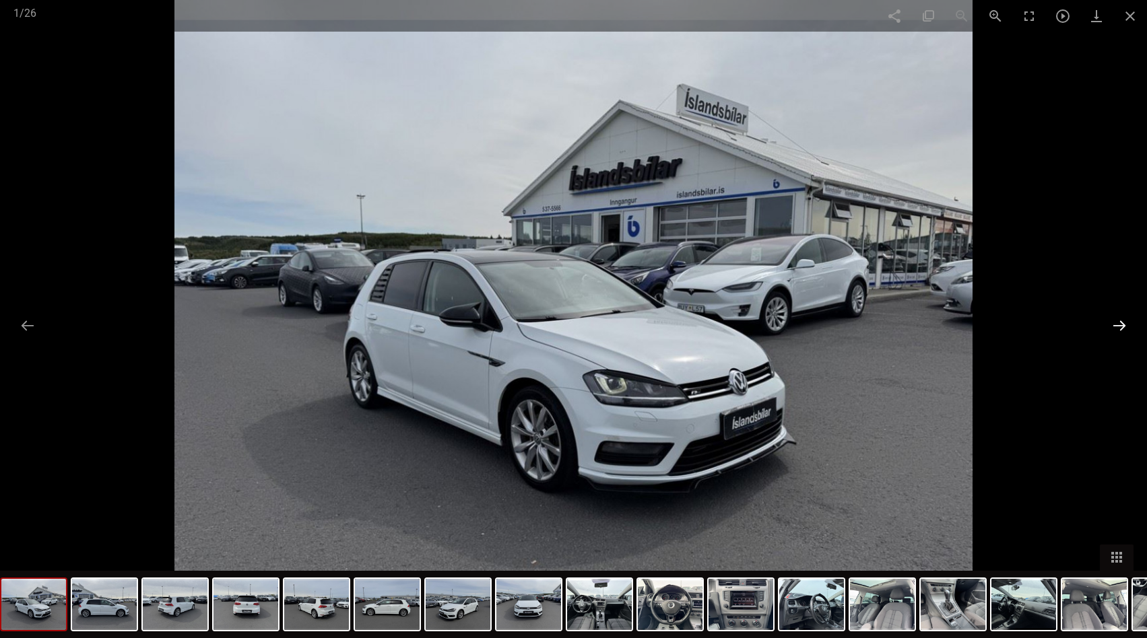
click at [1120, 325] on button at bounding box center [1119, 325] width 28 height 26
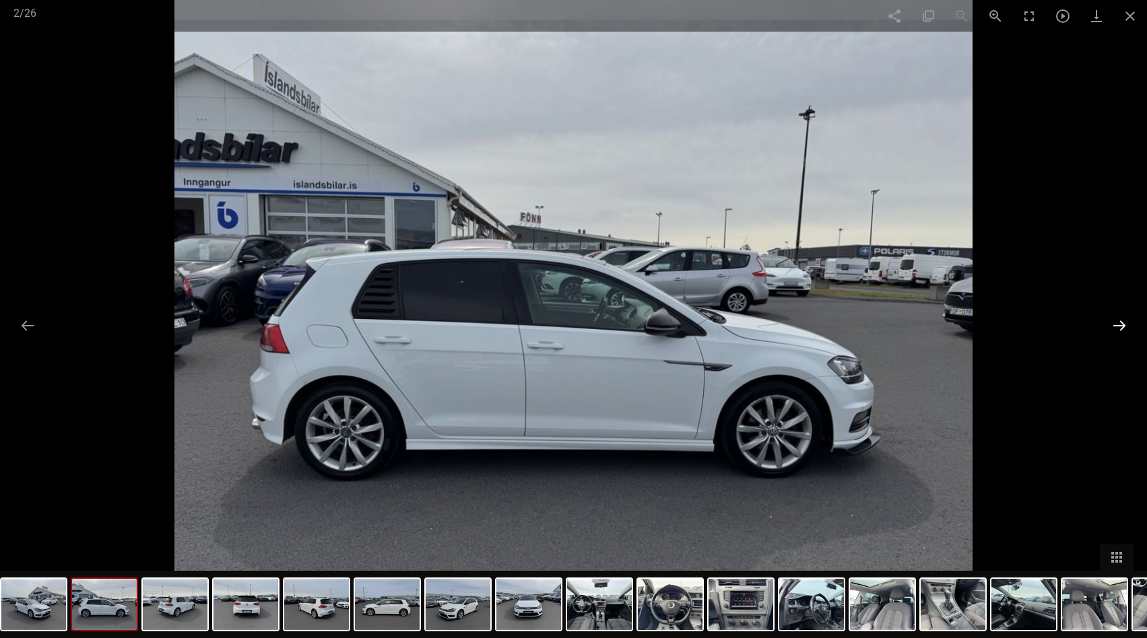
click at [1120, 325] on button at bounding box center [1119, 325] width 28 height 26
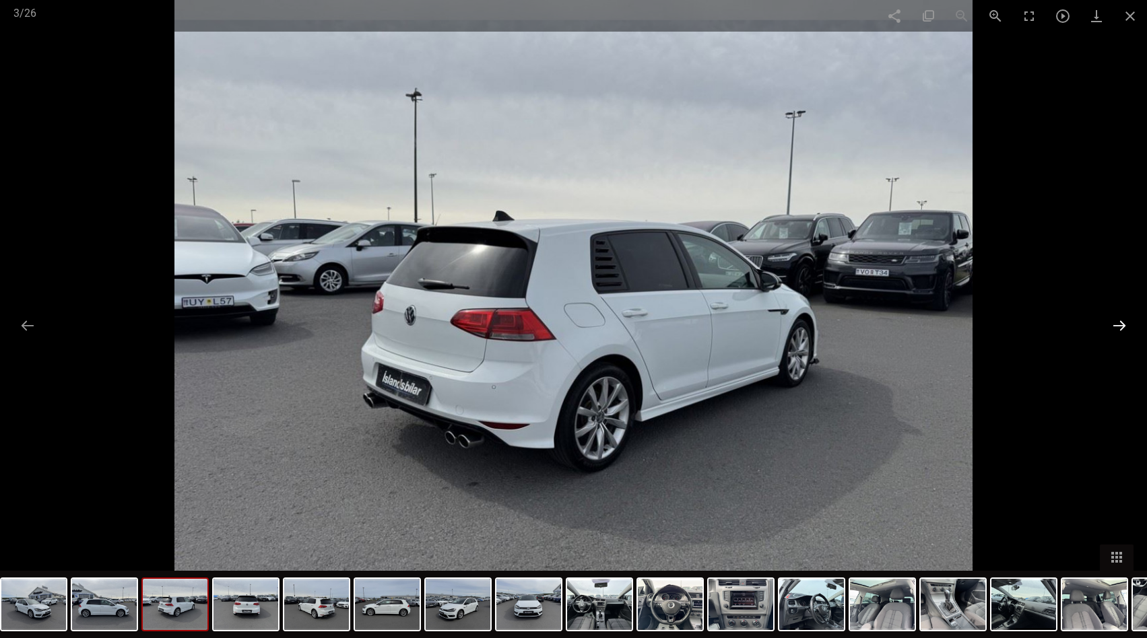
click at [1120, 325] on button at bounding box center [1119, 325] width 28 height 26
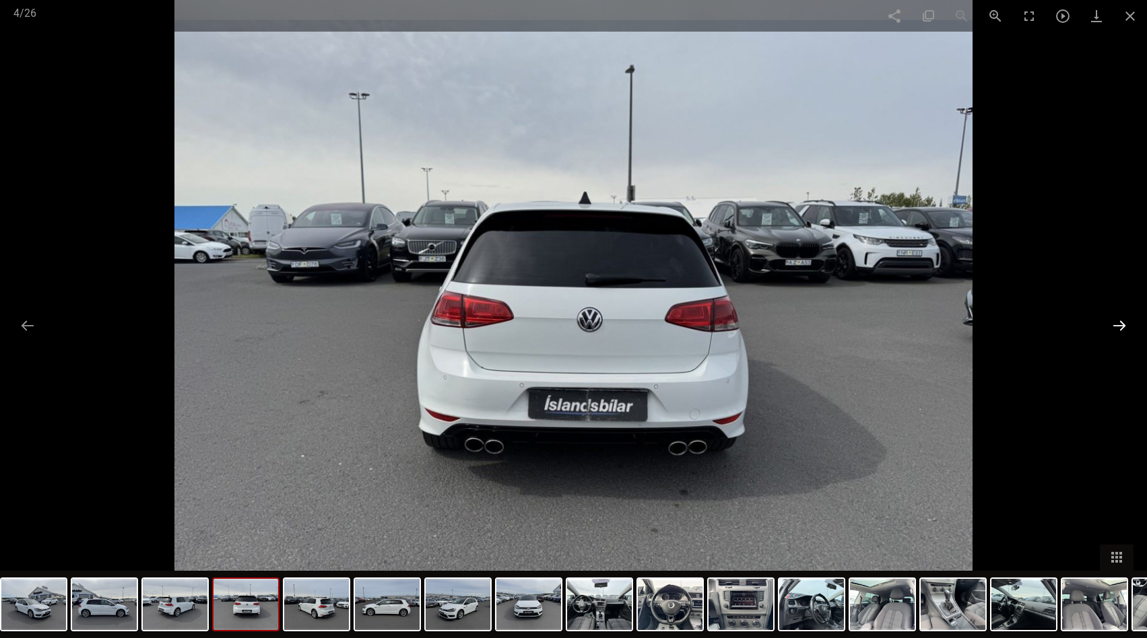
click at [1120, 325] on button at bounding box center [1119, 325] width 28 height 26
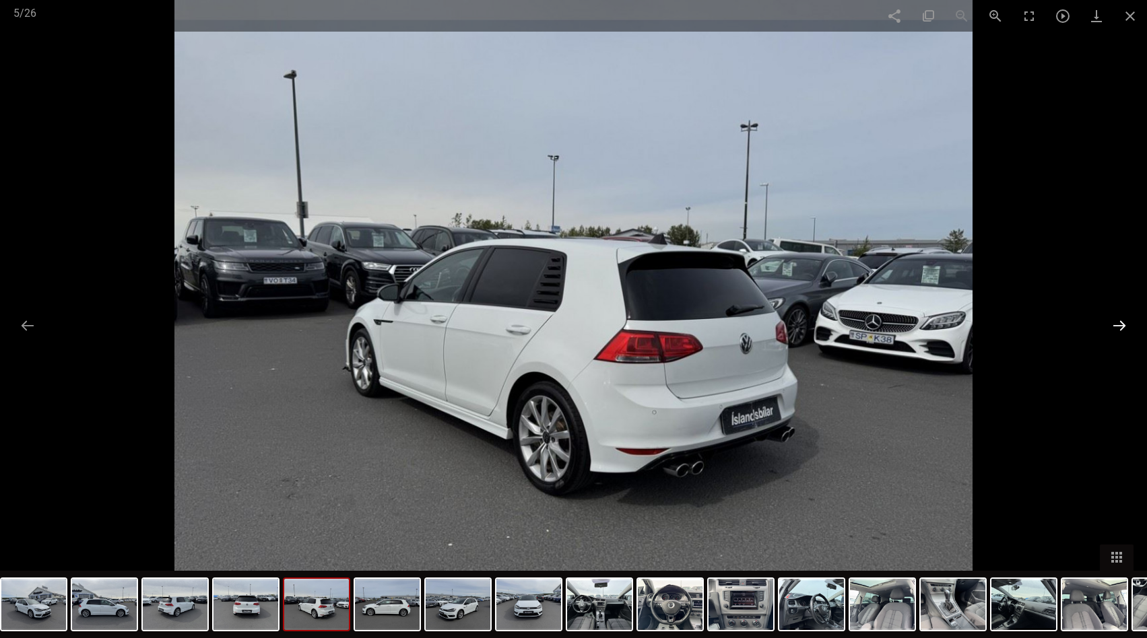
click at [1120, 325] on button at bounding box center [1119, 325] width 28 height 26
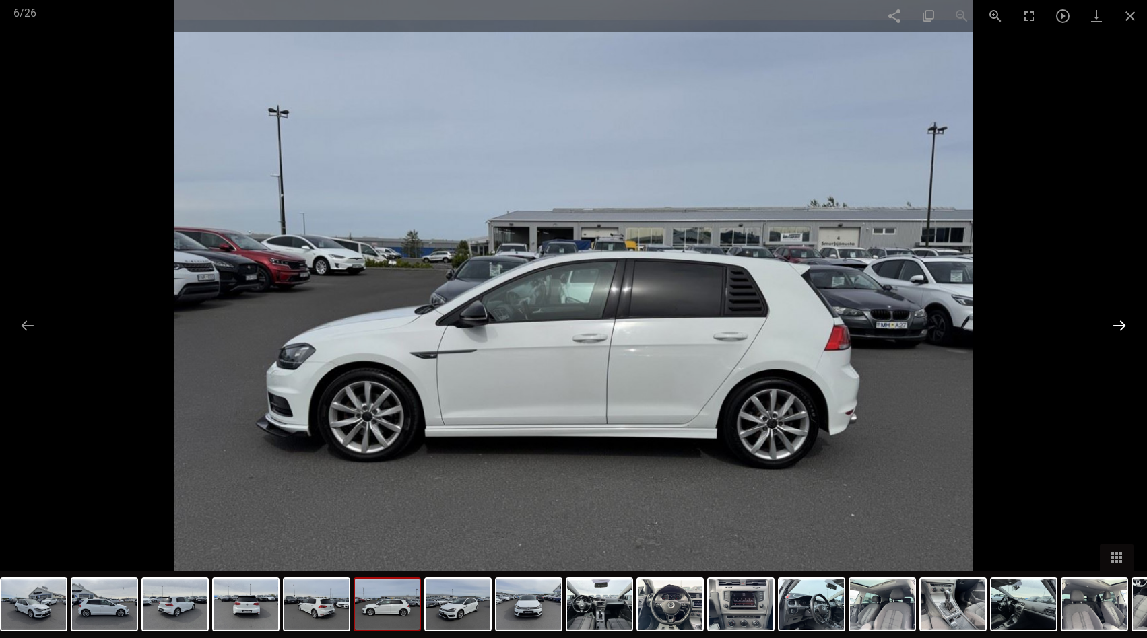
click at [1120, 325] on button at bounding box center [1119, 325] width 28 height 26
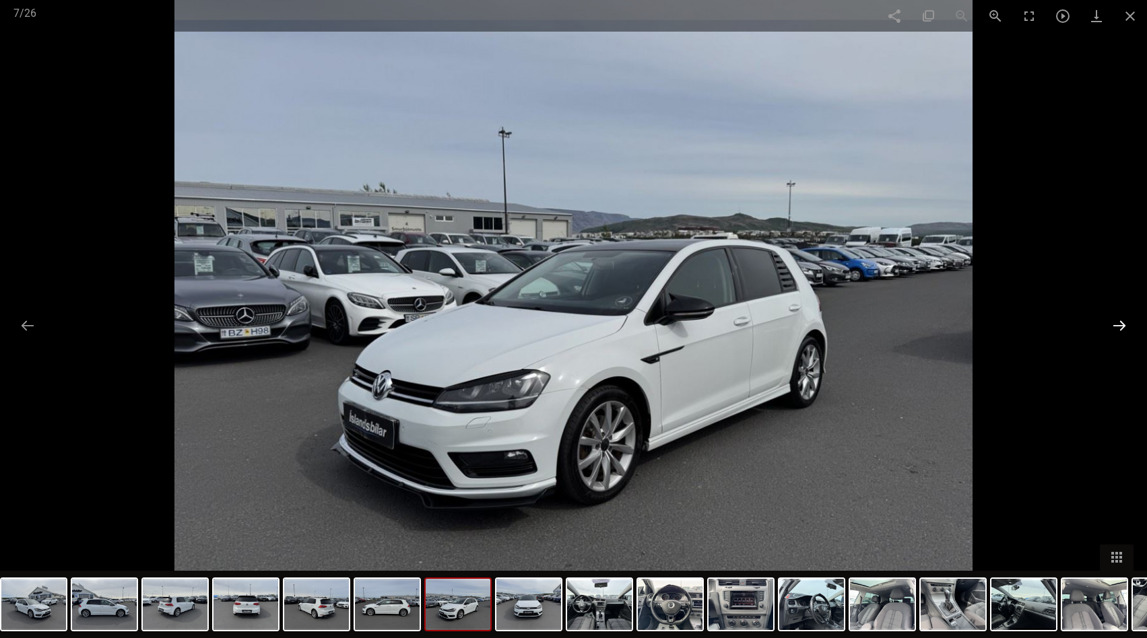
click at [1120, 325] on button at bounding box center [1119, 325] width 28 height 26
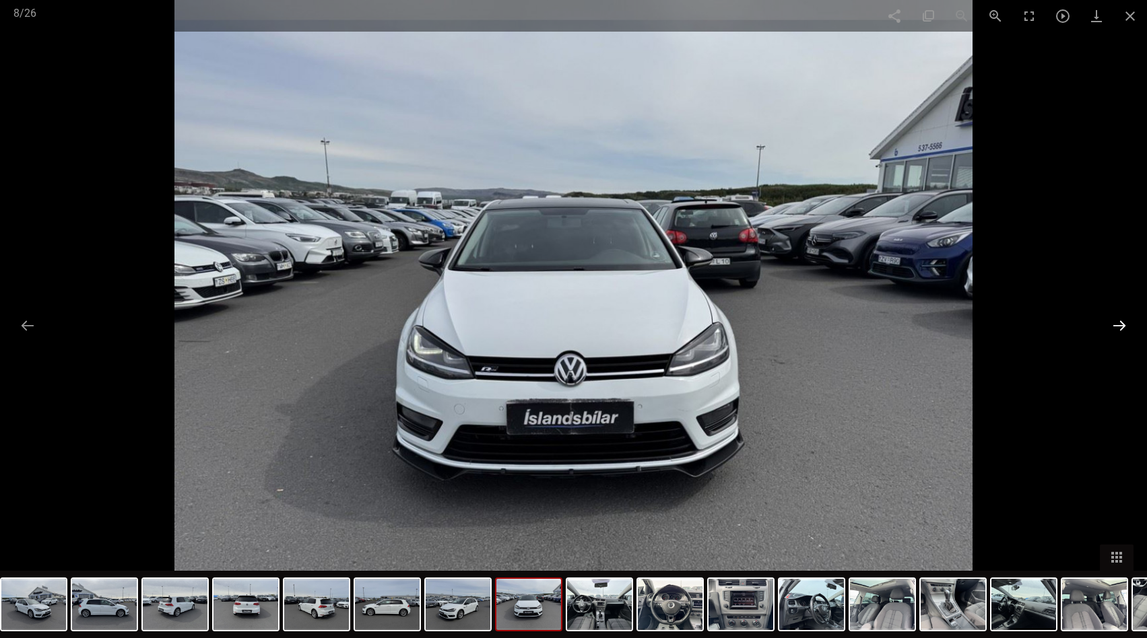
click at [1120, 325] on button at bounding box center [1119, 325] width 28 height 26
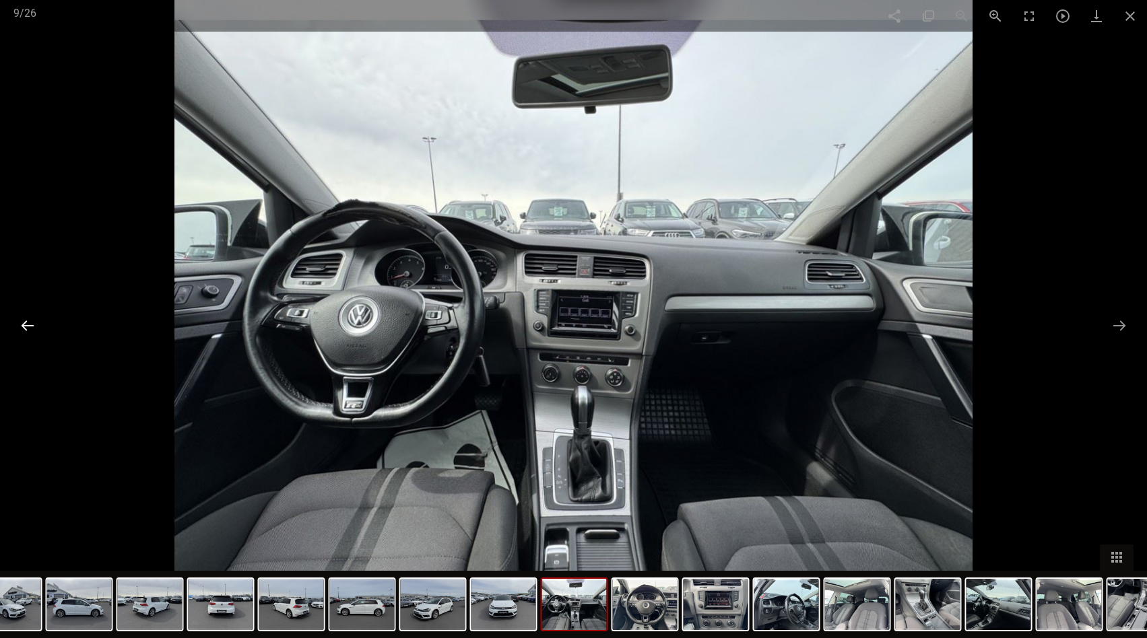
click at [21, 331] on button at bounding box center [27, 325] width 28 height 26
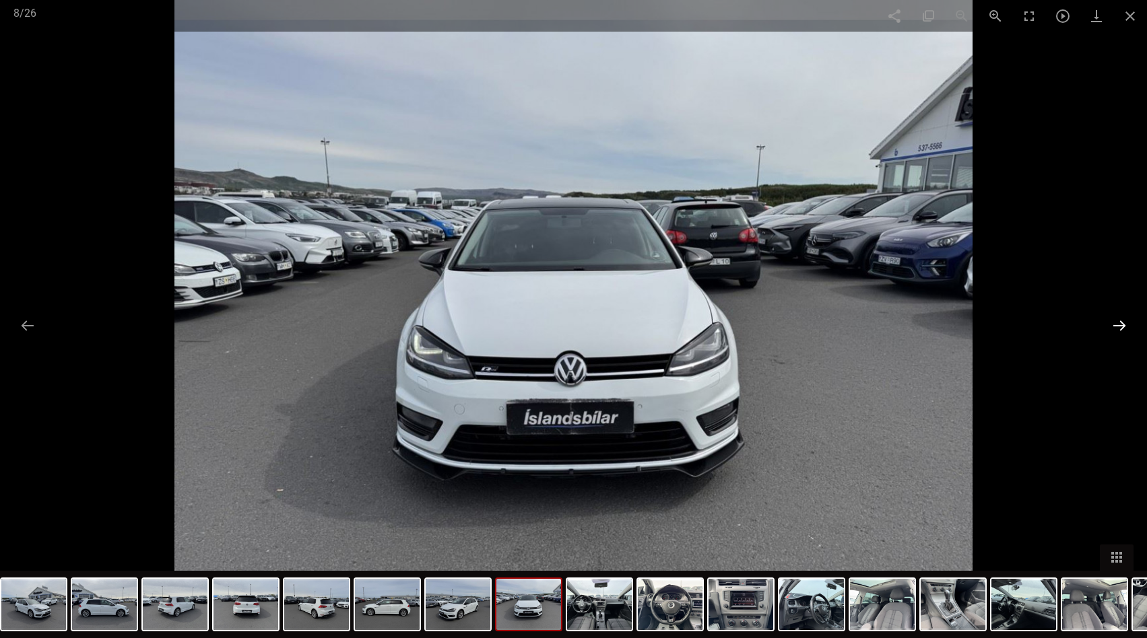
click at [1121, 320] on button at bounding box center [1119, 325] width 28 height 26
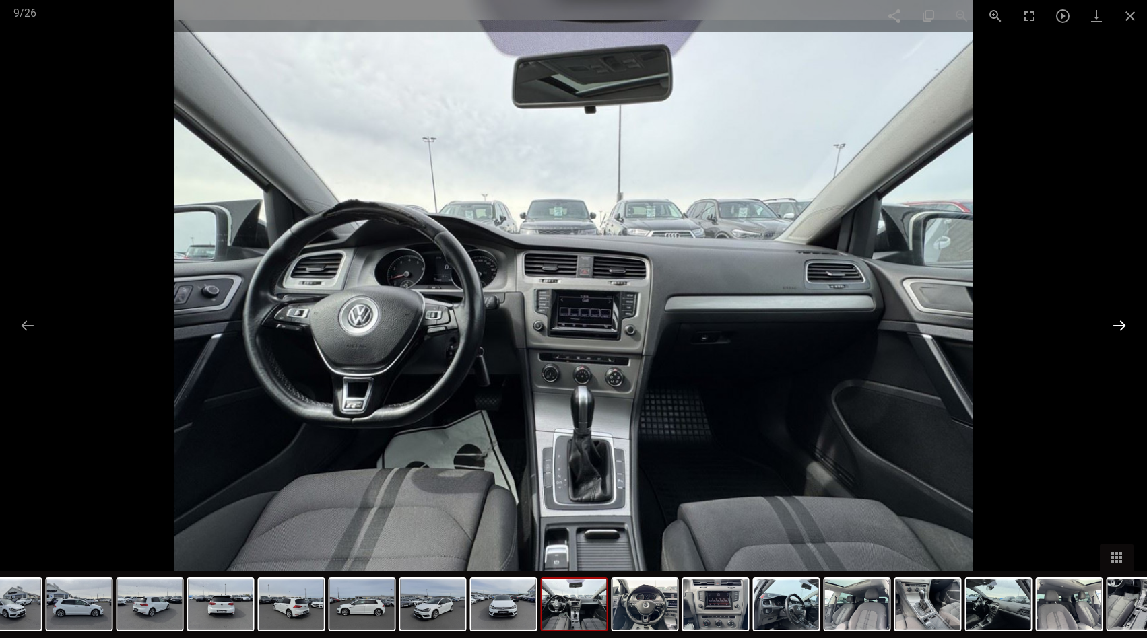
click at [1121, 320] on button at bounding box center [1119, 325] width 28 height 26
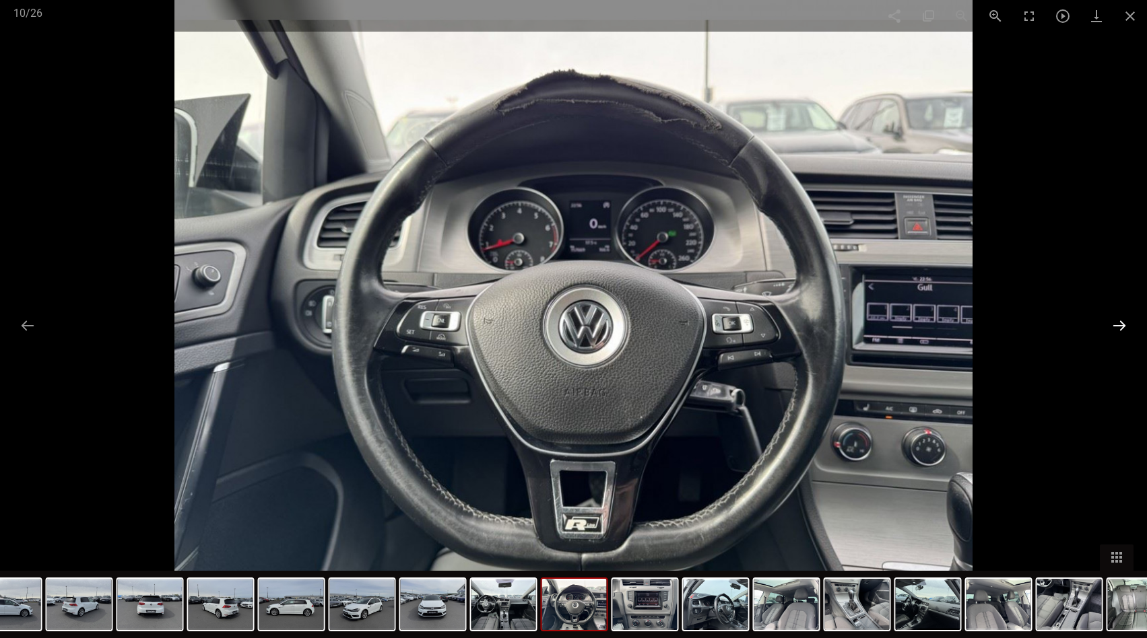
click at [1123, 331] on button at bounding box center [1119, 325] width 28 height 26
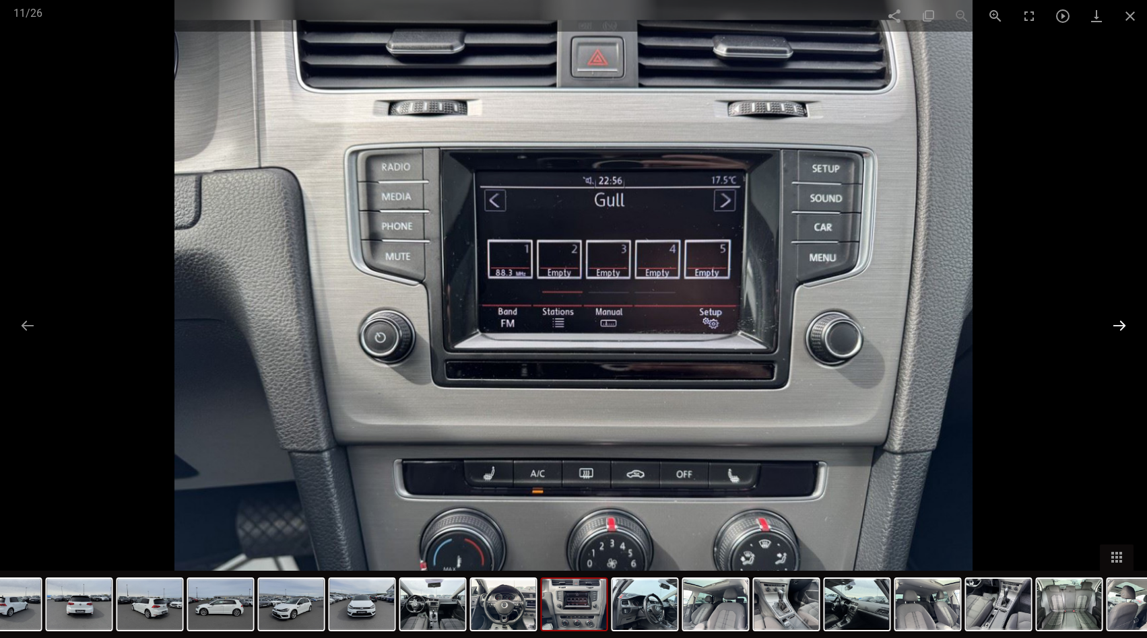
click at [1123, 331] on button at bounding box center [1119, 325] width 28 height 26
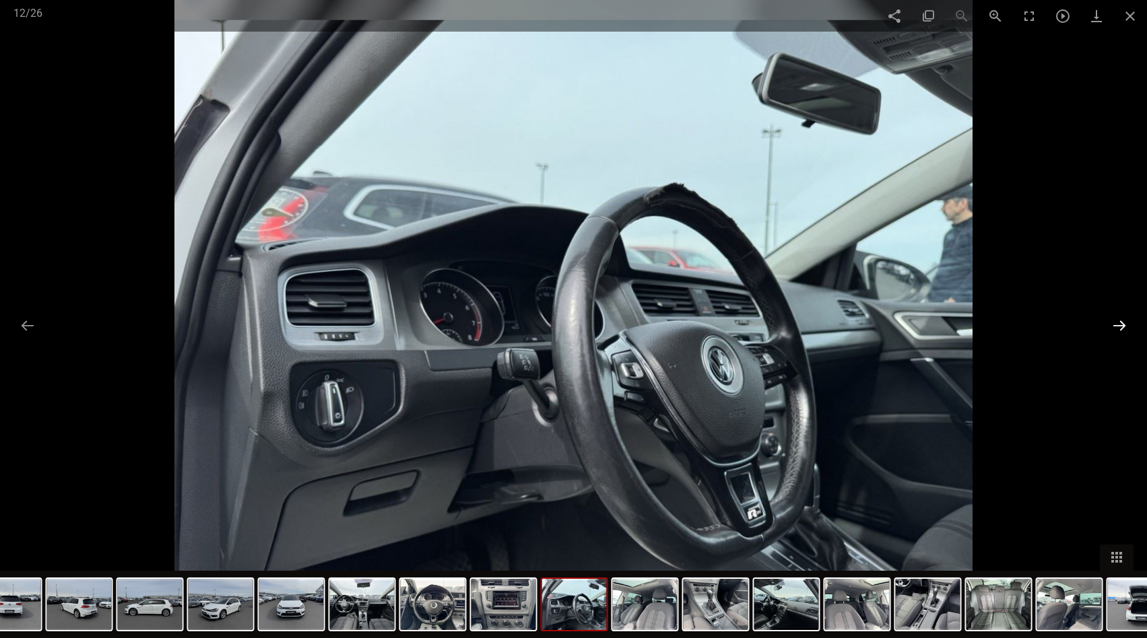
click at [1123, 331] on button at bounding box center [1119, 325] width 28 height 26
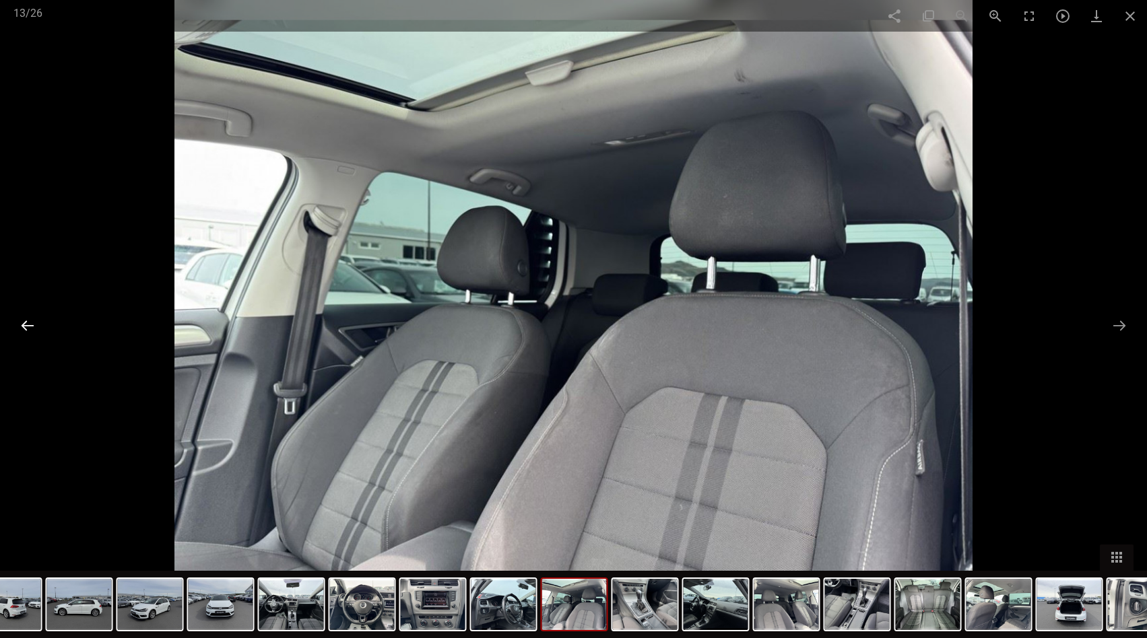
click at [26, 329] on button at bounding box center [27, 325] width 28 height 26
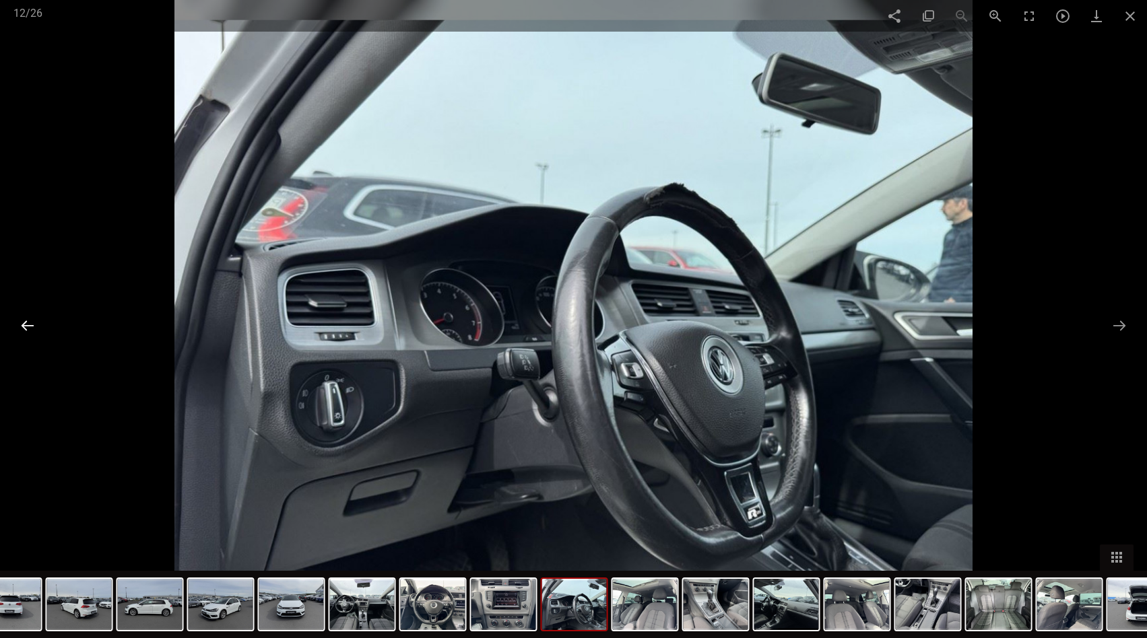
click at [26, 329] on button at bounding box center [27, 325] width 28 height 26
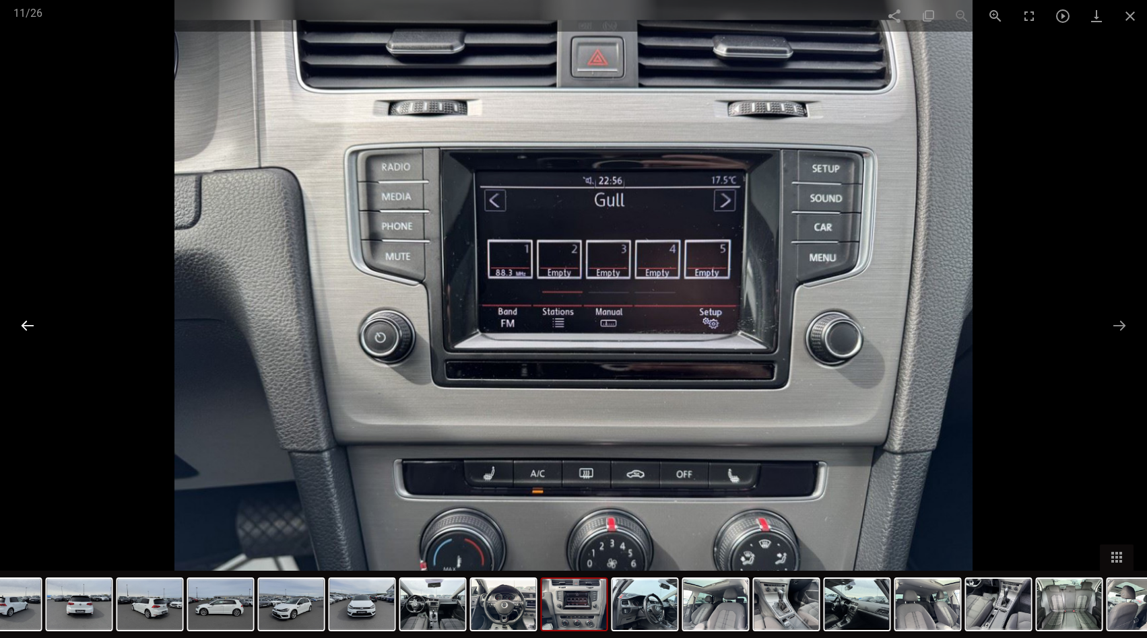
click at [26, 329] on button at bounding box center [27, 325] width 28 height 26
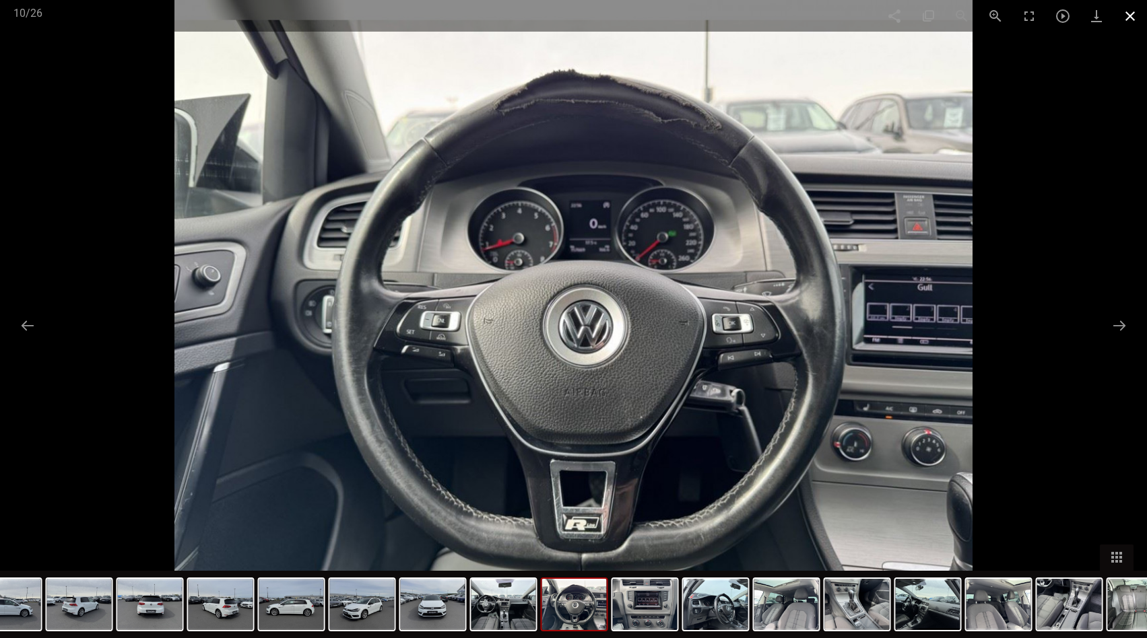
click at [1129, 15] on span at bounding box center [1130, 16] width 34 height 32
